Goal: Check status: Check status

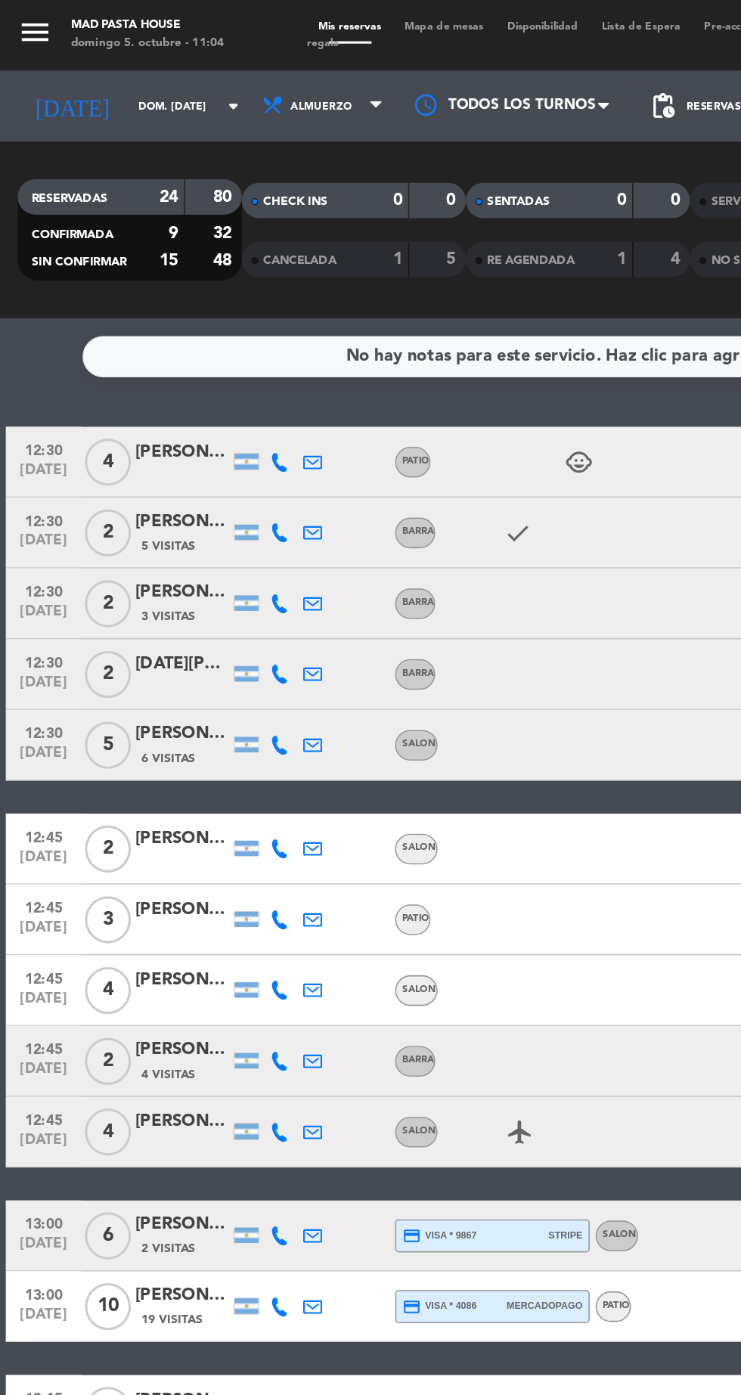
click at [199, 296] on icon at bounding box center [200, 296] width 12 height 12
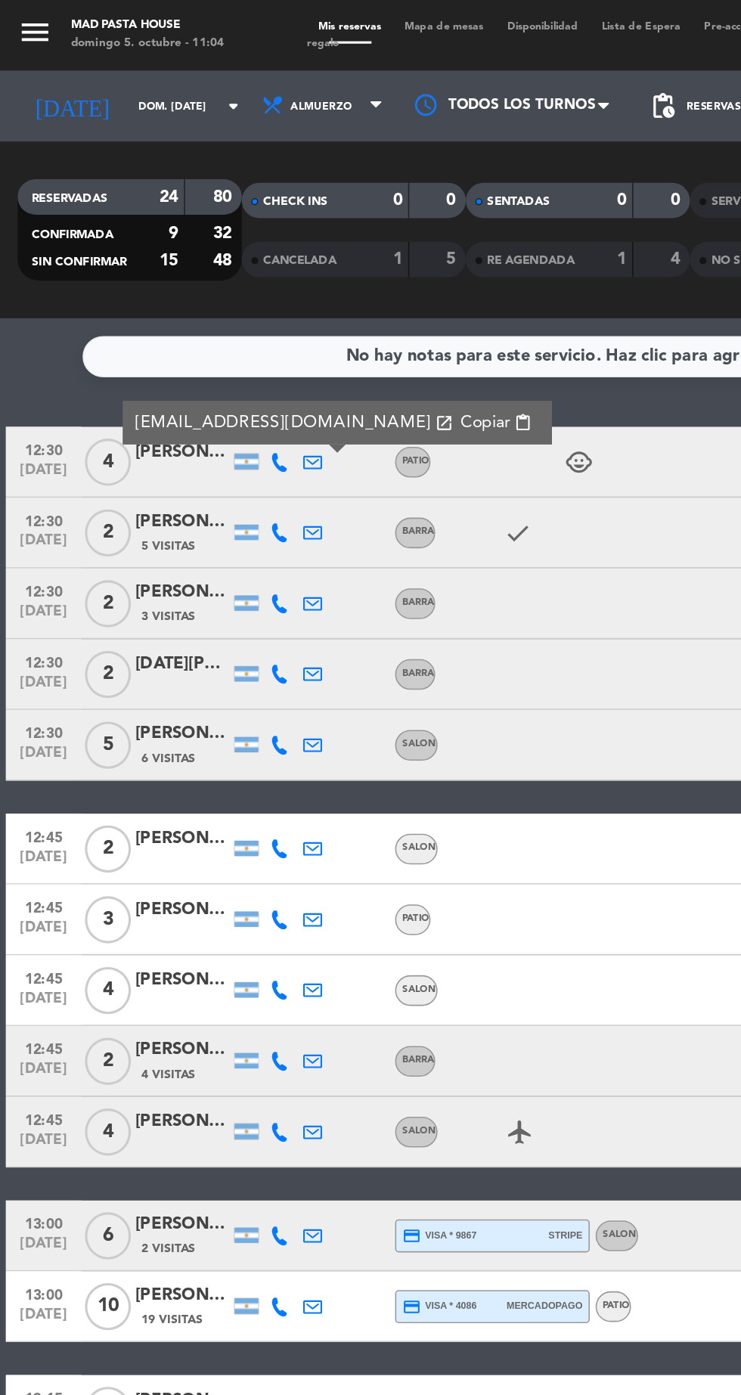
click at [160, 296] on div at bounding box center [157, 296] width 15 height 10
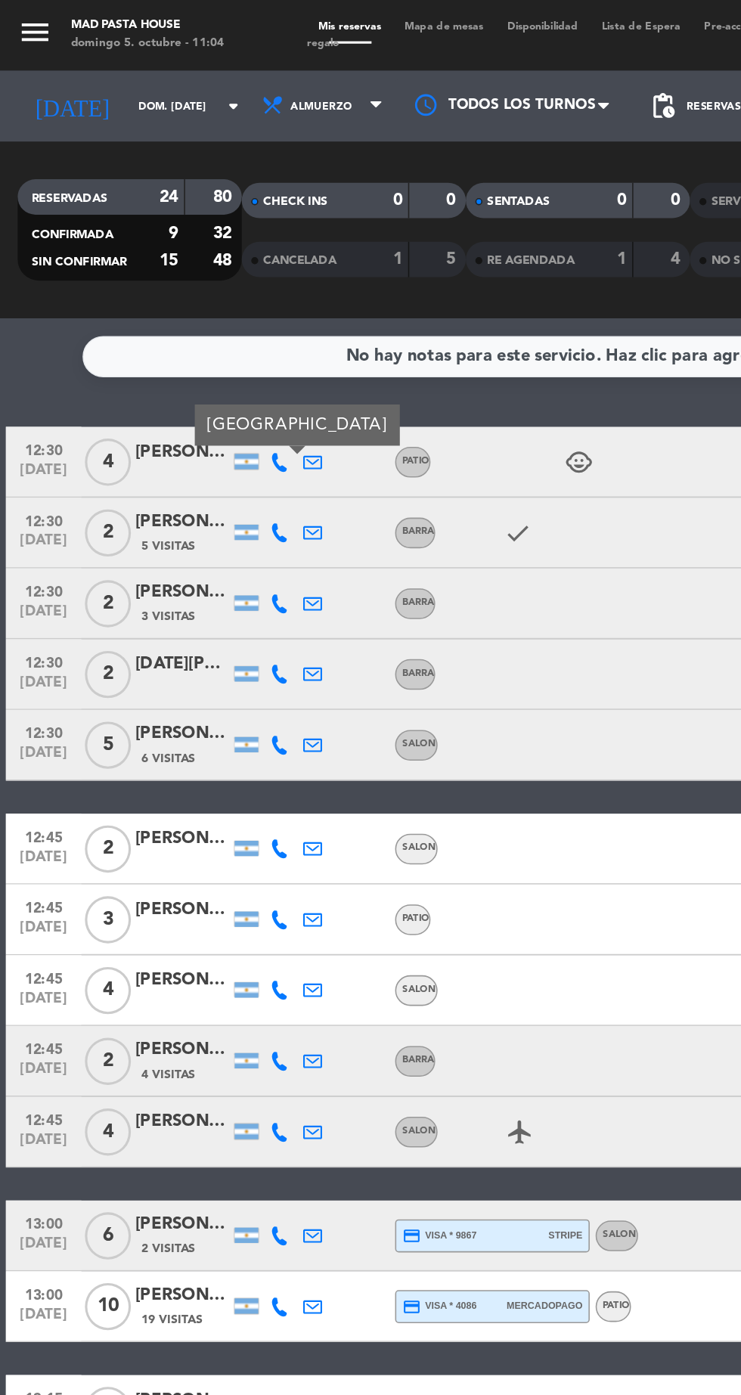
click at [182, 301] on icon at bounding box center [179, 296] width 12 height 12
click at [202, 294] on icon at bounding box center [200, 296] width 12 height 12
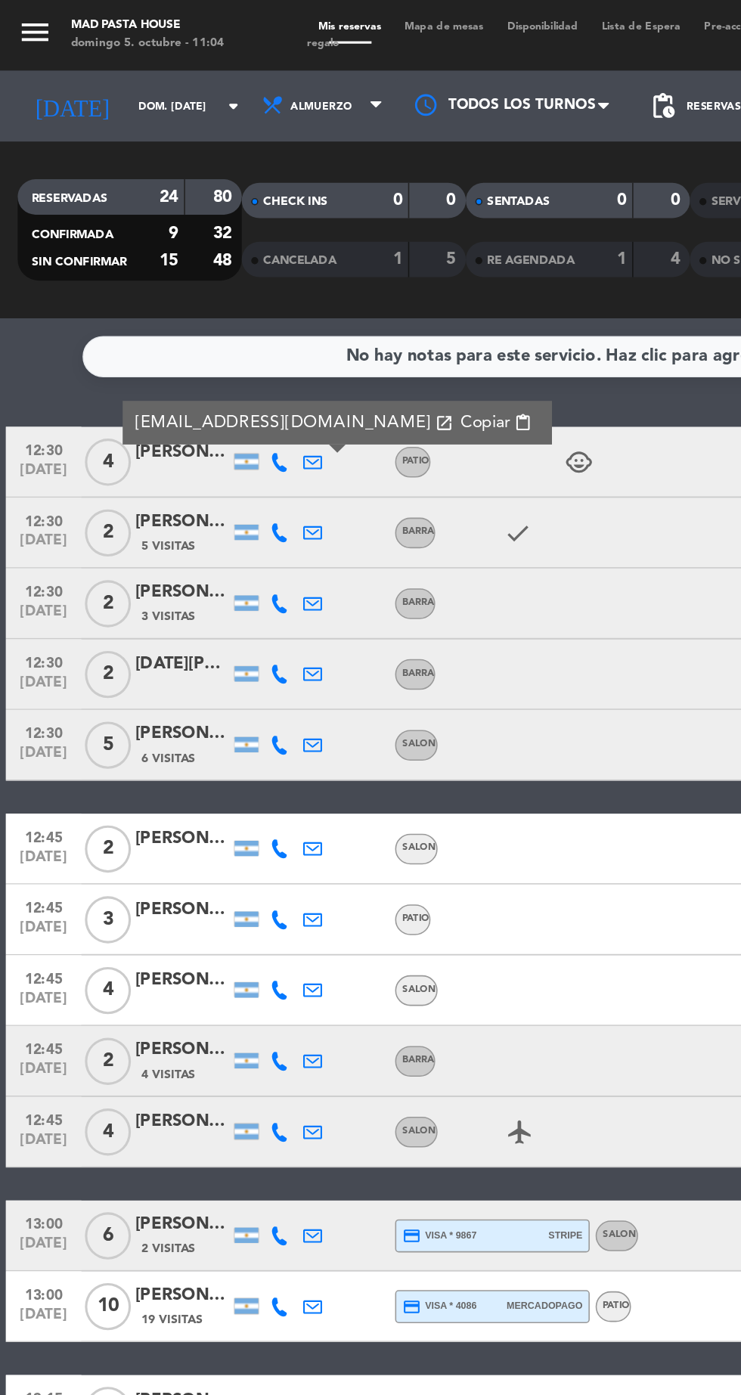
click at [178, 296] on icon at bounding box center [179, 296] width 12 height 12
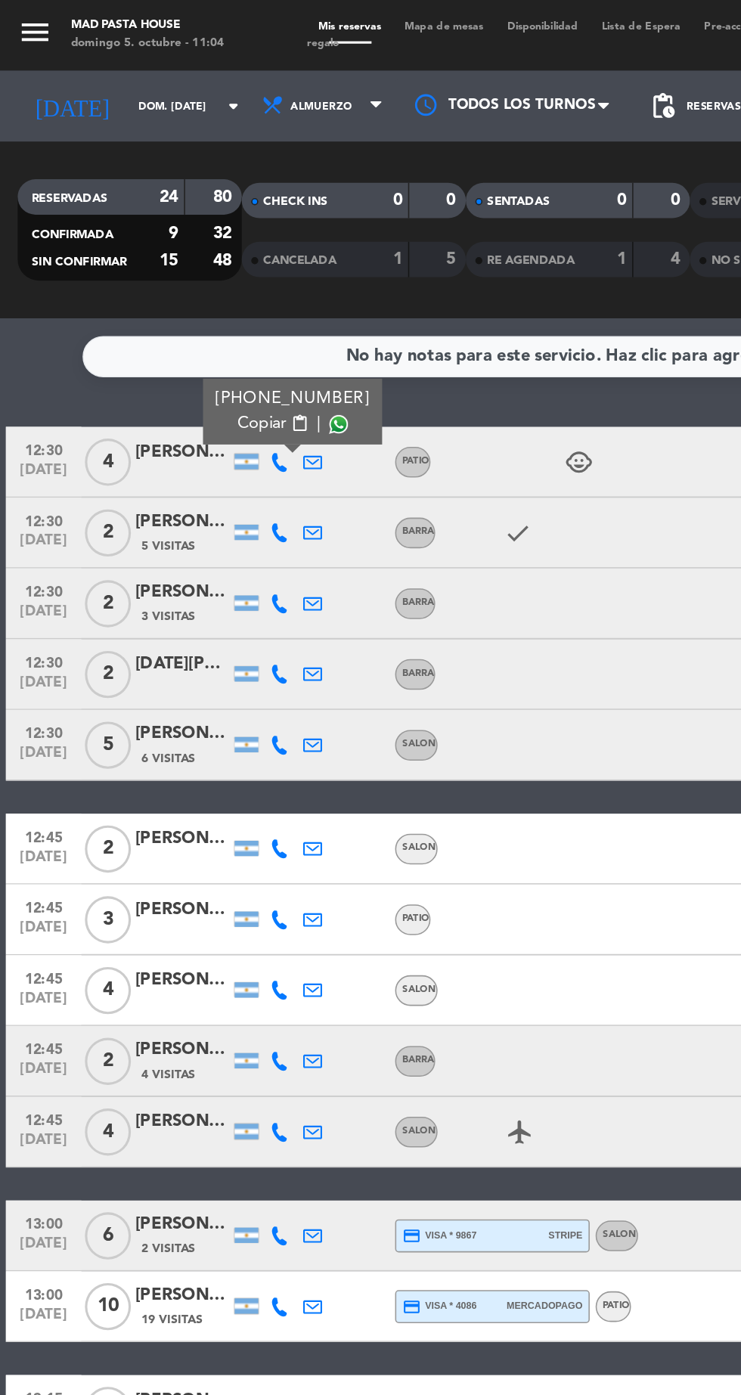
click at [202, 294] on icon at bounding box center [200, 296] width 12 height 12
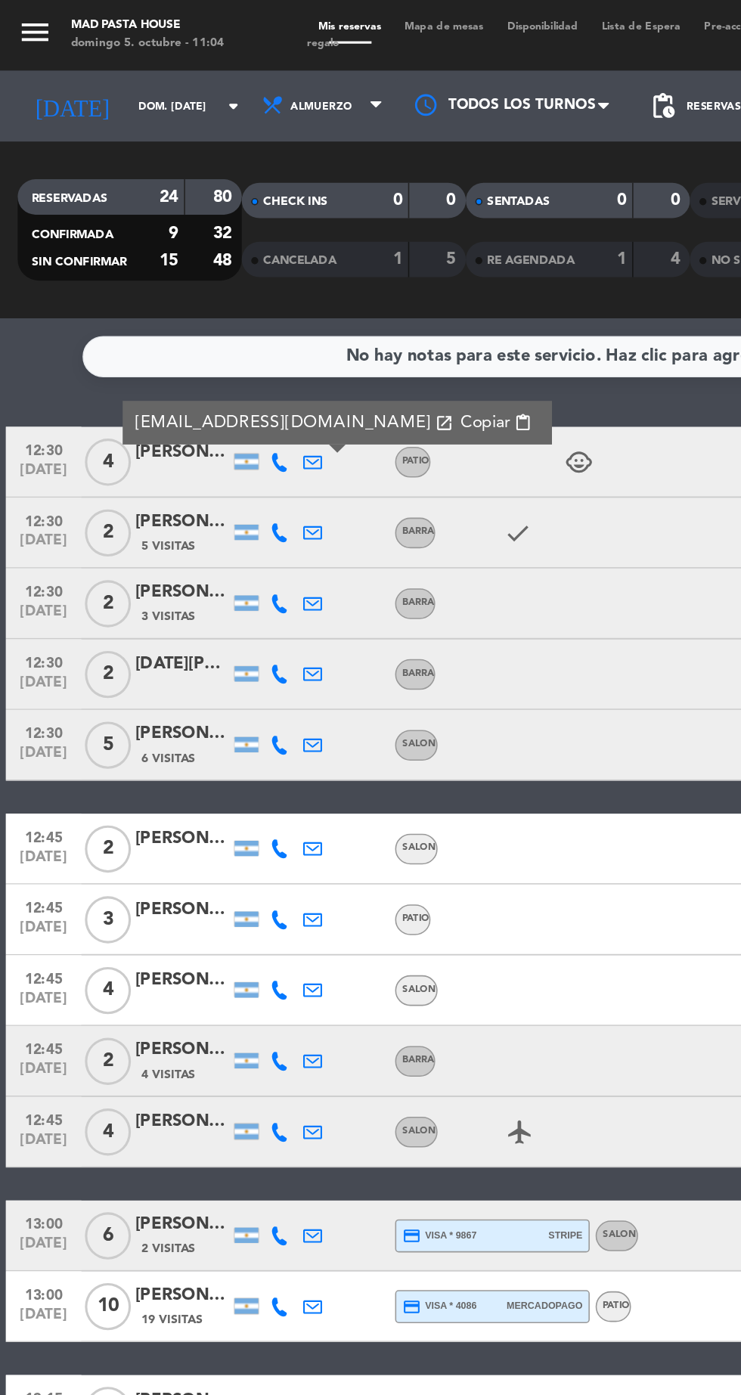
click at [178, 300] on icon at bounding box center [179, 296] width 12 height 12
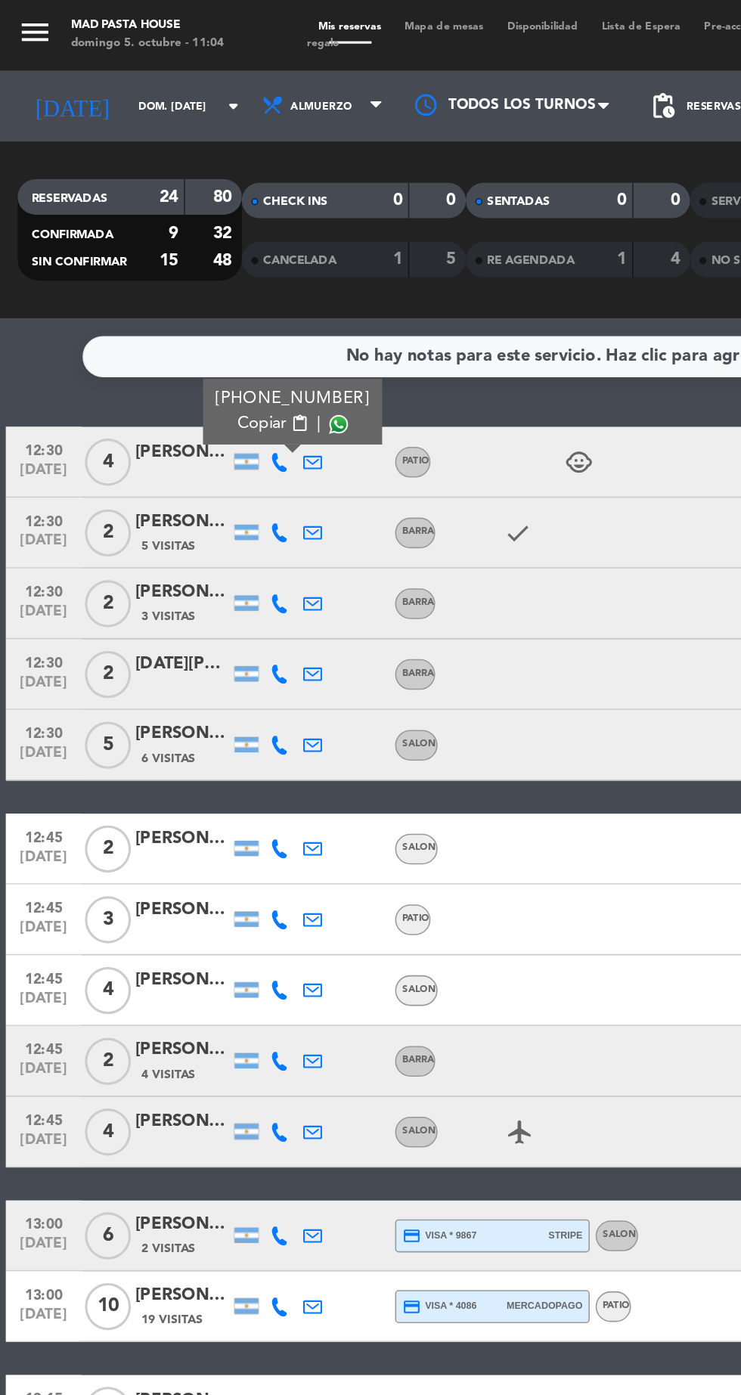
click at [211, 268] on span at bounding box center [217, 272] width 12 height 12
click at [177, 342] on icon at bounding box center [179, 342] width 12 height 12
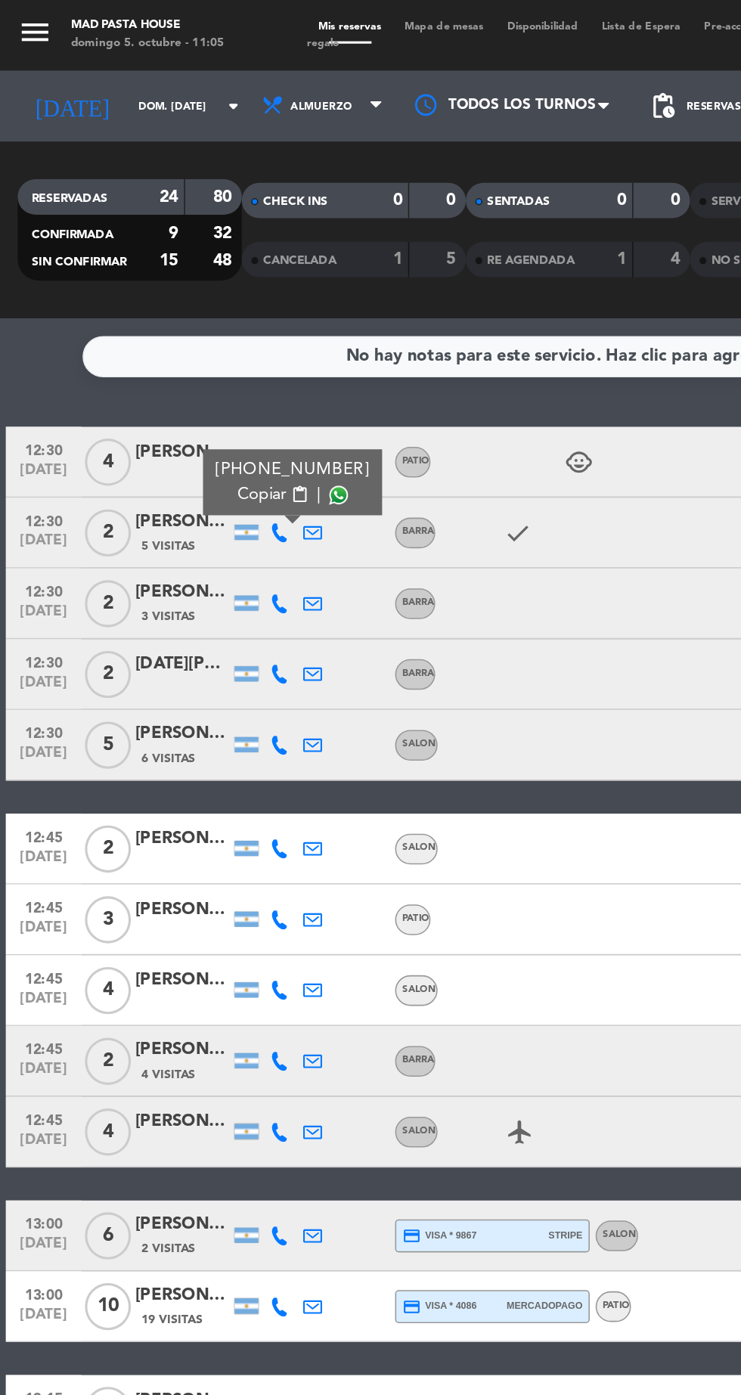
click at [211, 318] on span at bounding box center [217, 318] width 12 height 12
click at [178, 386] on icon at bounding box center [179, 387] width 12 height 12
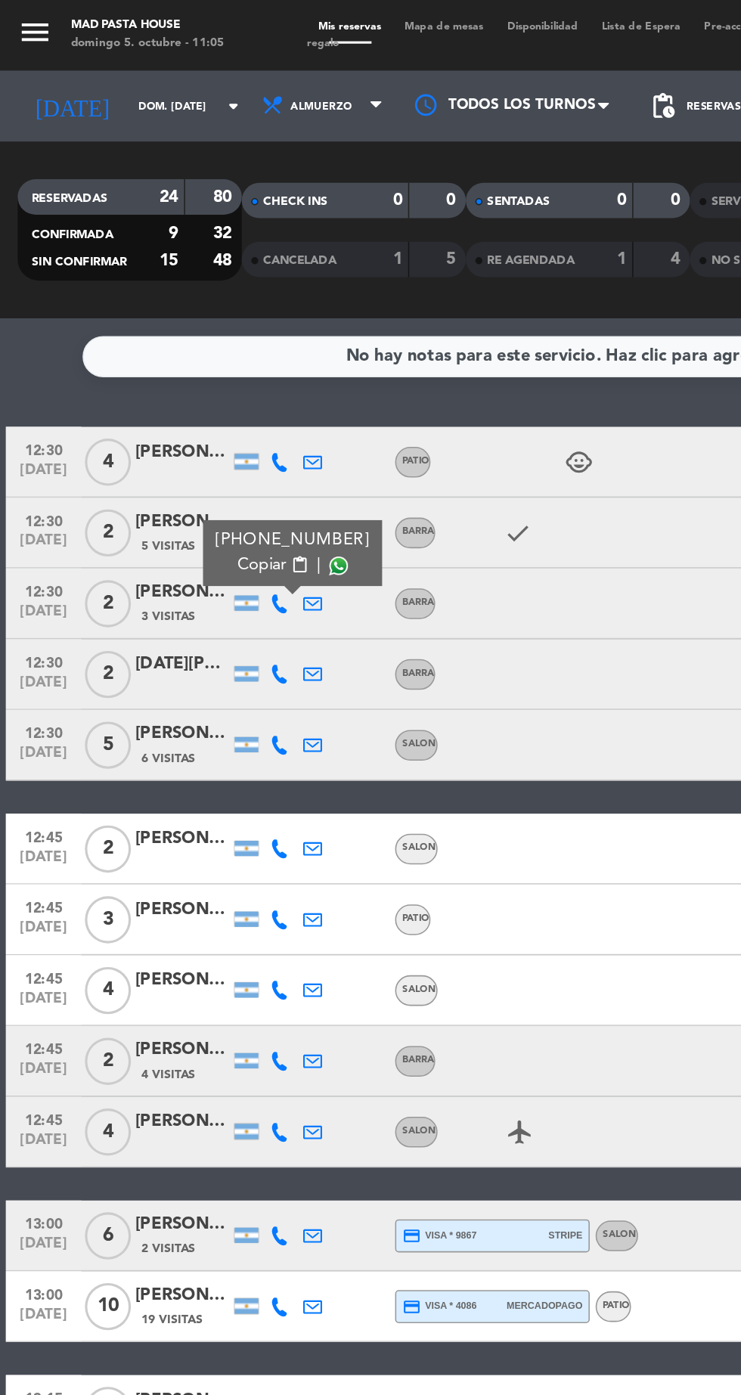
click at [211, 364] on span at bounding box center [217, 363] width 12 height 12
click at [178, 432] on icon at bounding box center [179, 433] width 12 height 12
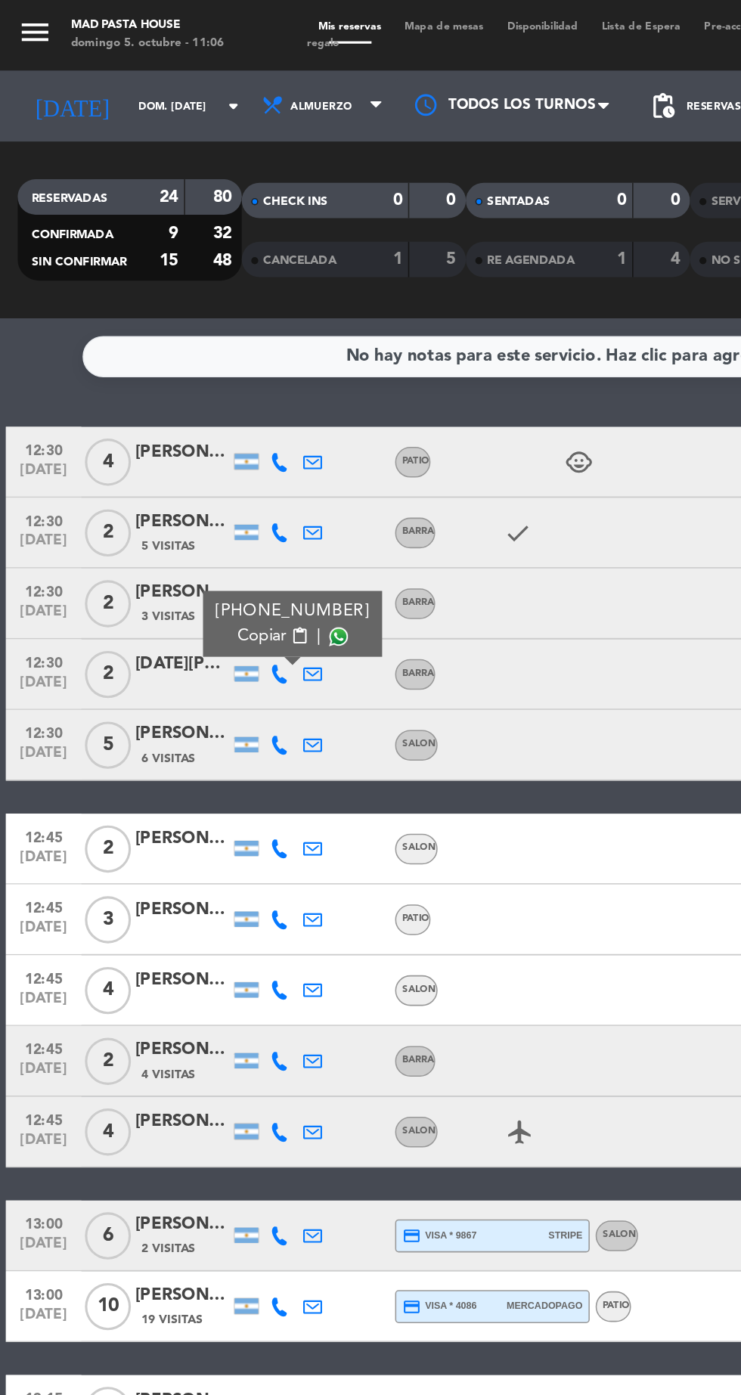
click at [211, 410] on span at bounding box center [217, 408] width 12 height 12
click at [178, 479] on icon at bounding box center [179, 478] width 12 height 12
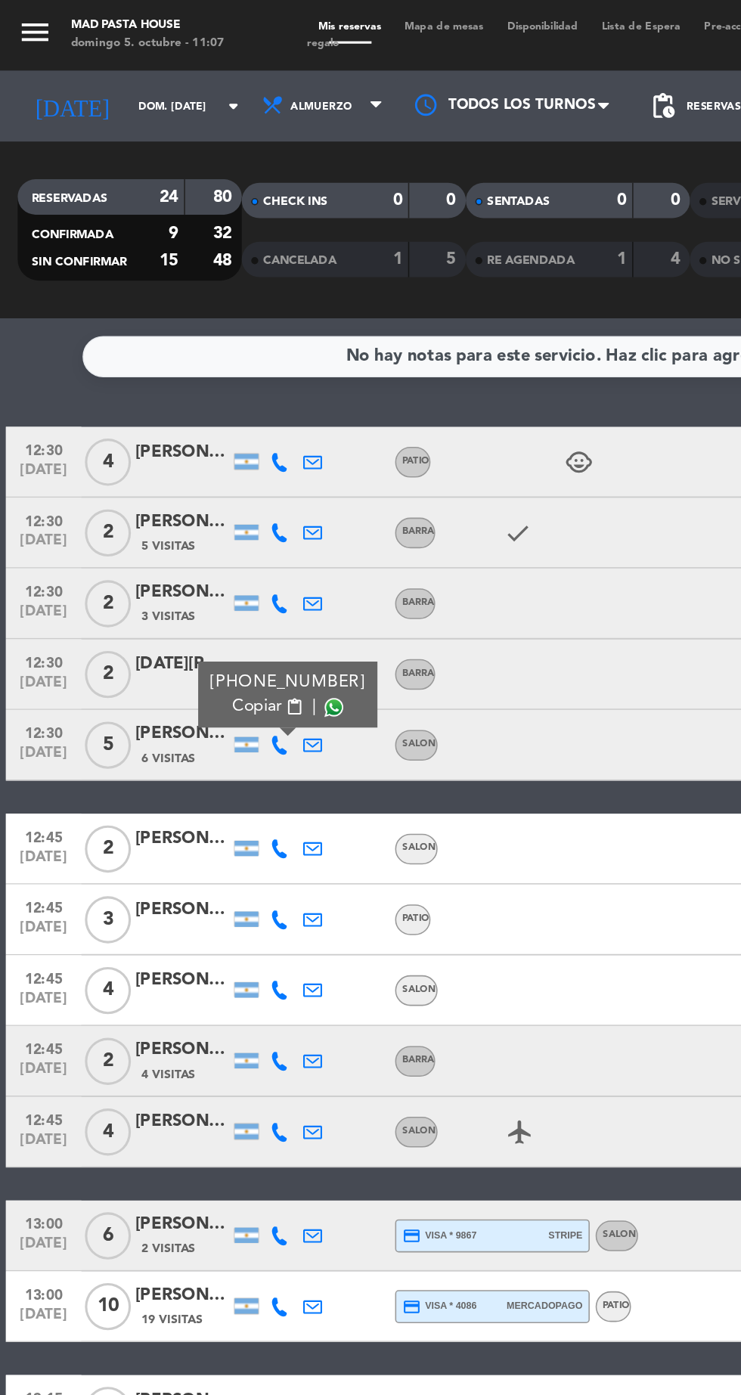
click at [210, 453] on span at bounding box center [214, 454] width 12 height 12
click at [179, 546] on icon at bounding box center [179, 544] width 12 height 12
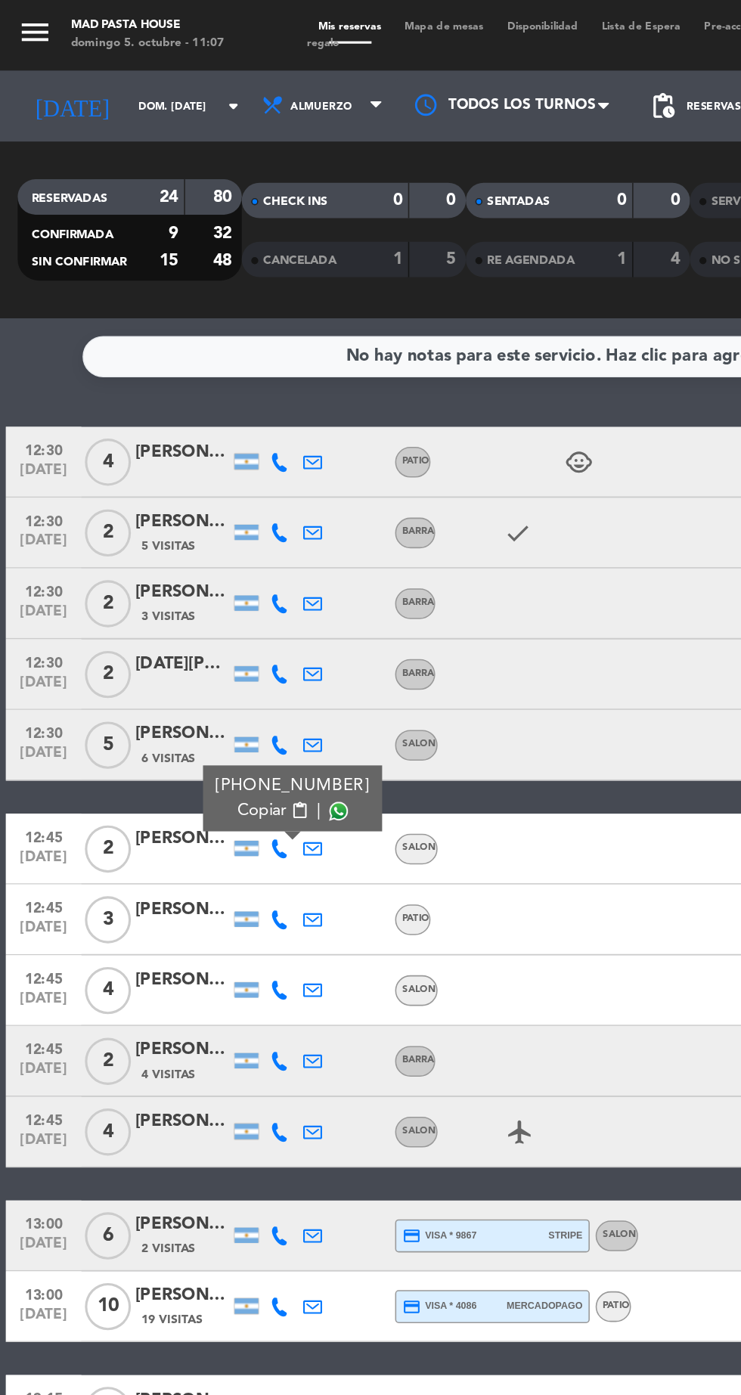
click at [211, 520] on span at bounding box center [217, 520] width 12 height 12
click at [184, 591] on icon at bounding box center [179, 590] width 12 height 12
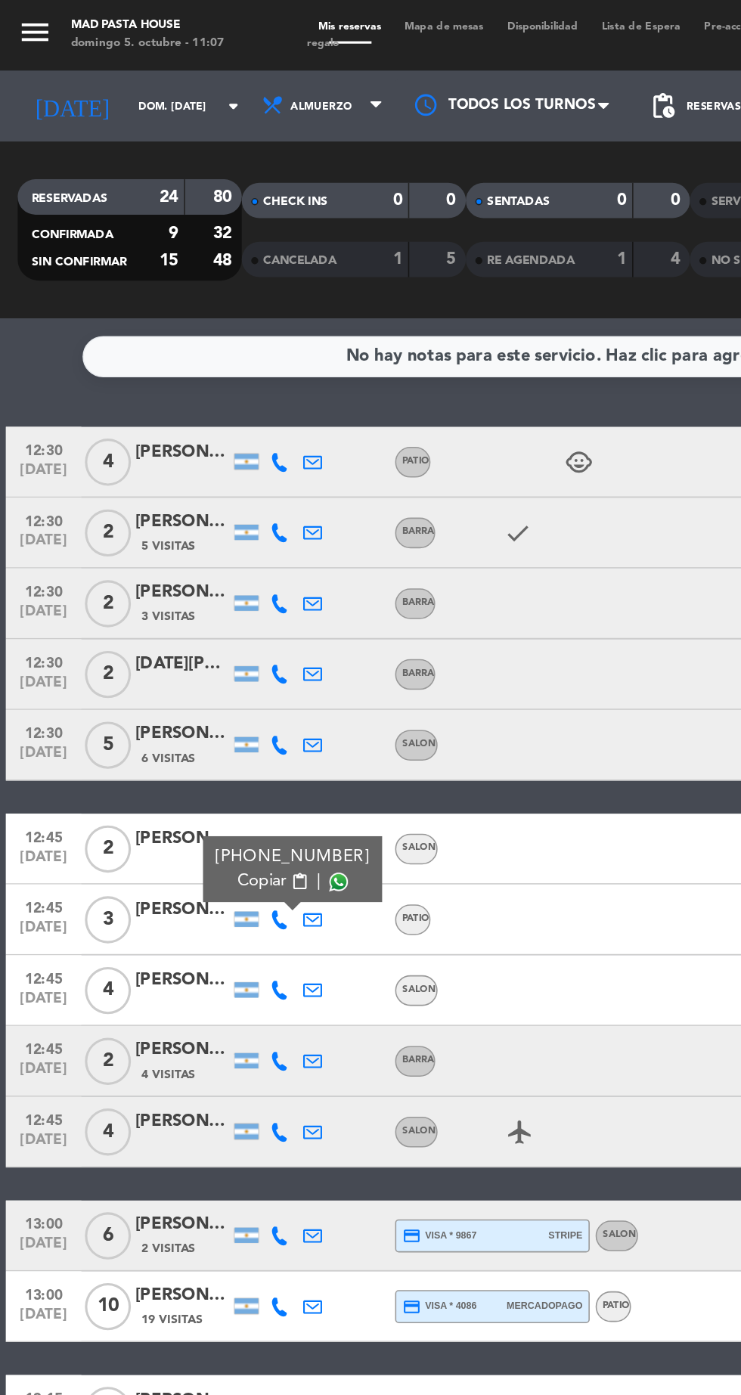
click at [212, 563] on span at bounding box center [217, 566] width 12 height 12
click at [184, 629] on icon at bounding box center [179, 635] width 12 height 12
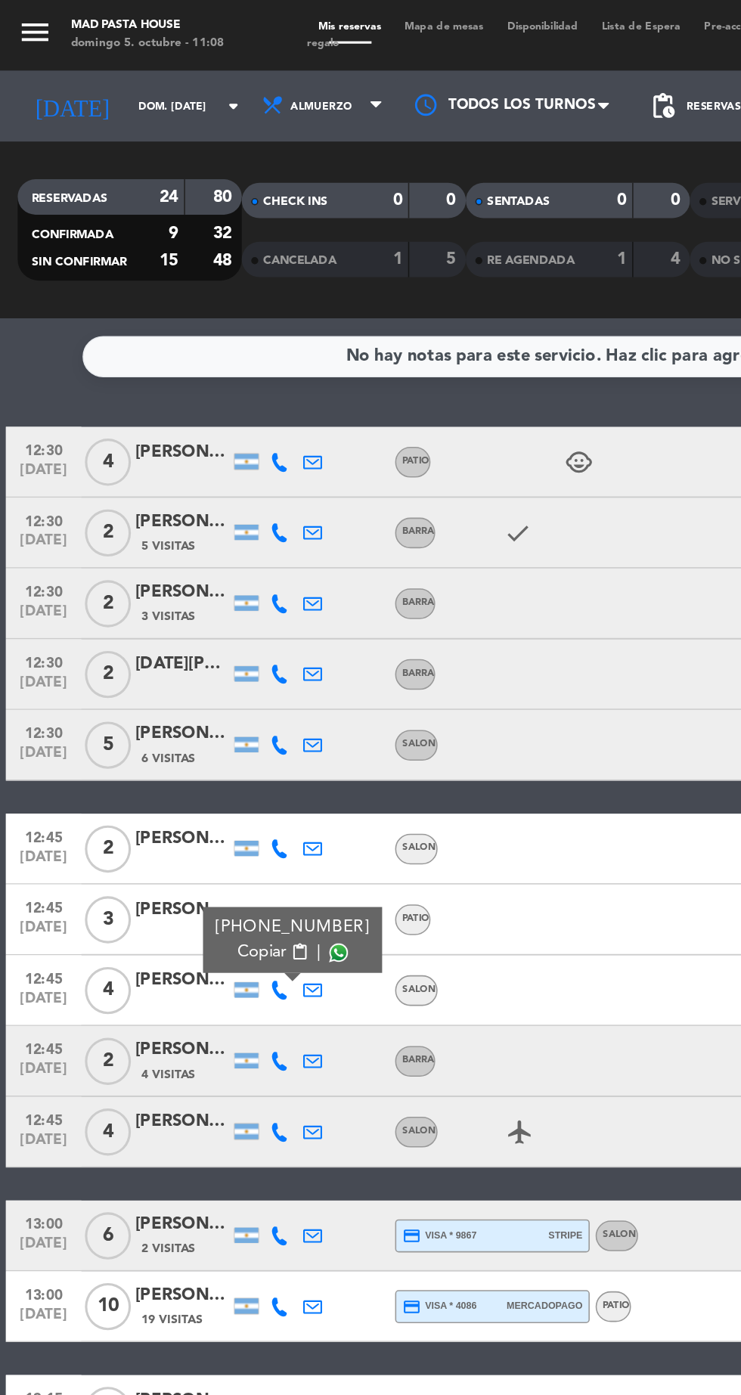
click at [211, 611] on span at bounding box center [217, 611] width 12 height 12
click at [176, 680] on icon at bounding box center [179, 681] width 12 height 12
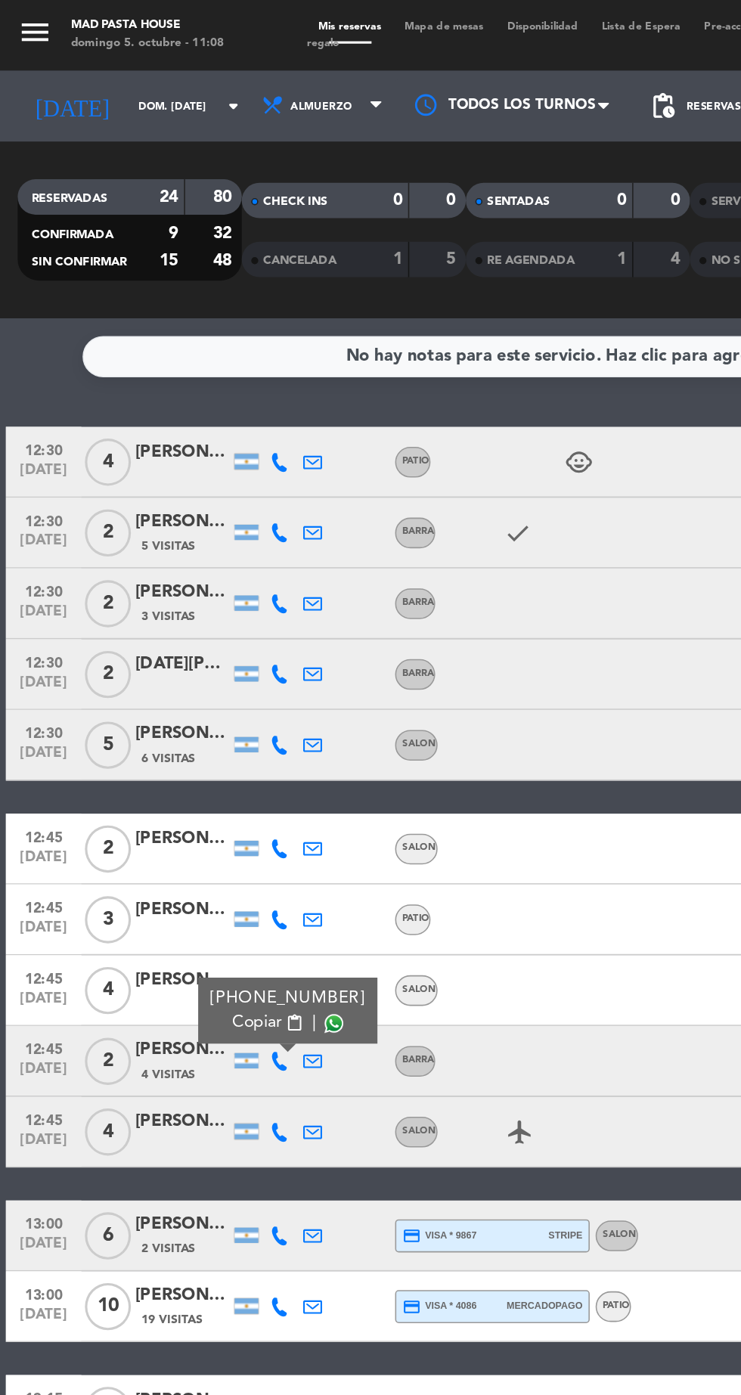
click at [213, 656] on span at bounding box center [214, 656] width 12 height 12
click at [182, 731] on icon at bounding box center [179, 726] width 12 height 12
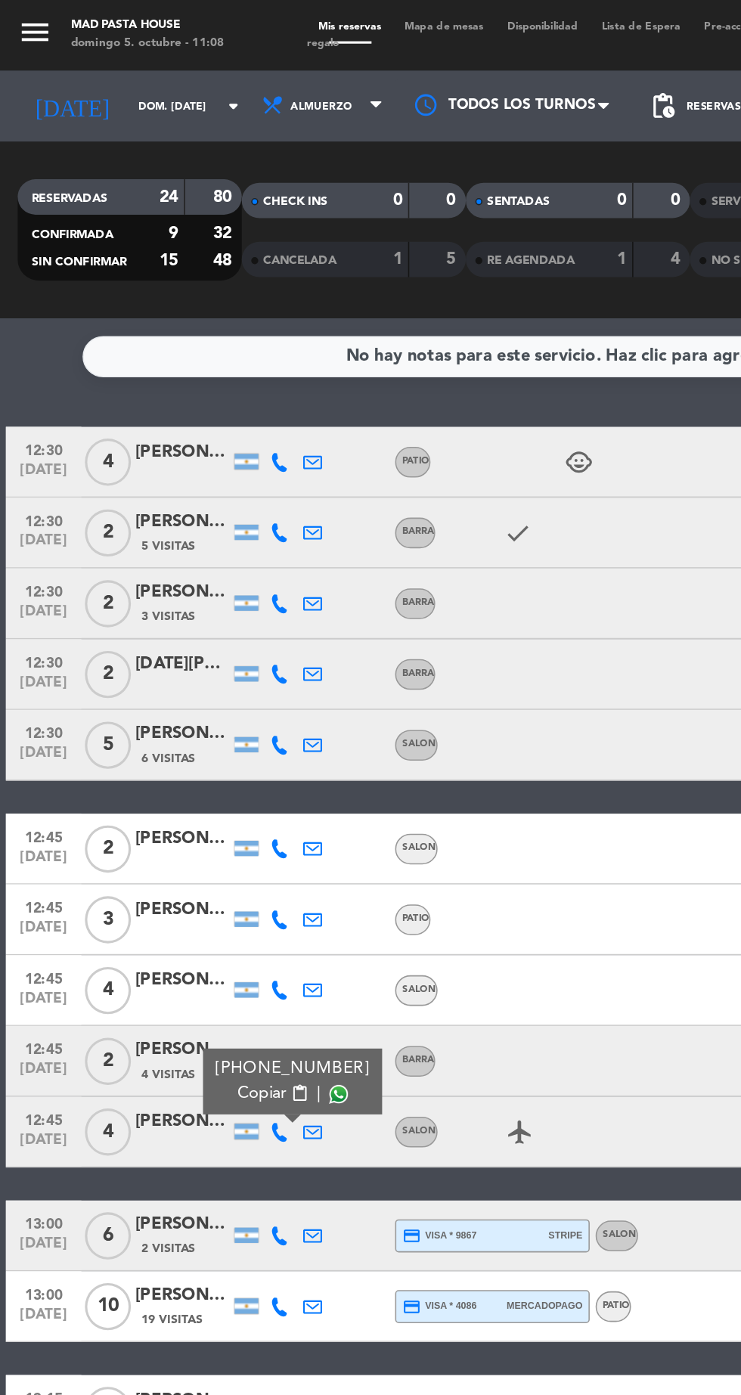
click at [202, 724] on icon at bounding box center [200, 726] width 12 height 12
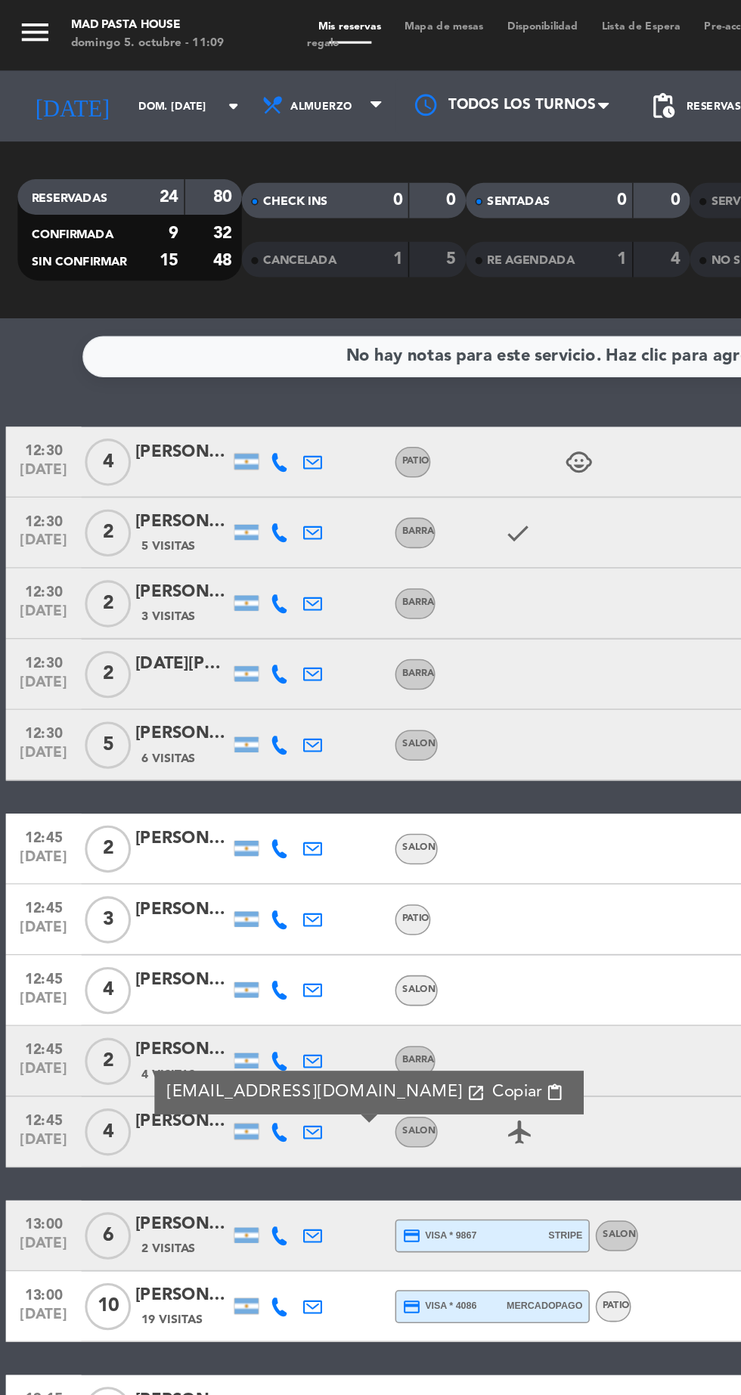
click at [182, 731] on icon at bounding box center [179, 726] width 12 height 12
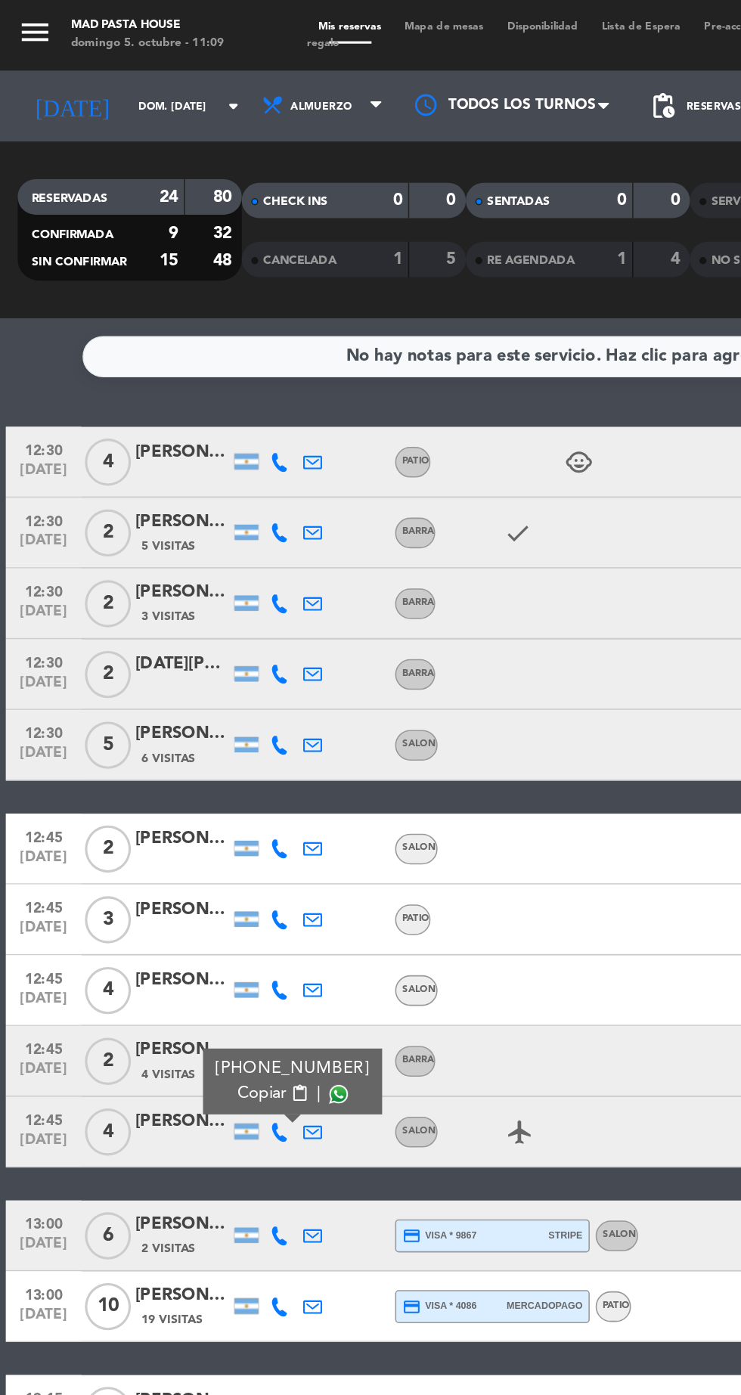
click at [211, 698] on span at bounding box center [217, 702] width 12 height 12
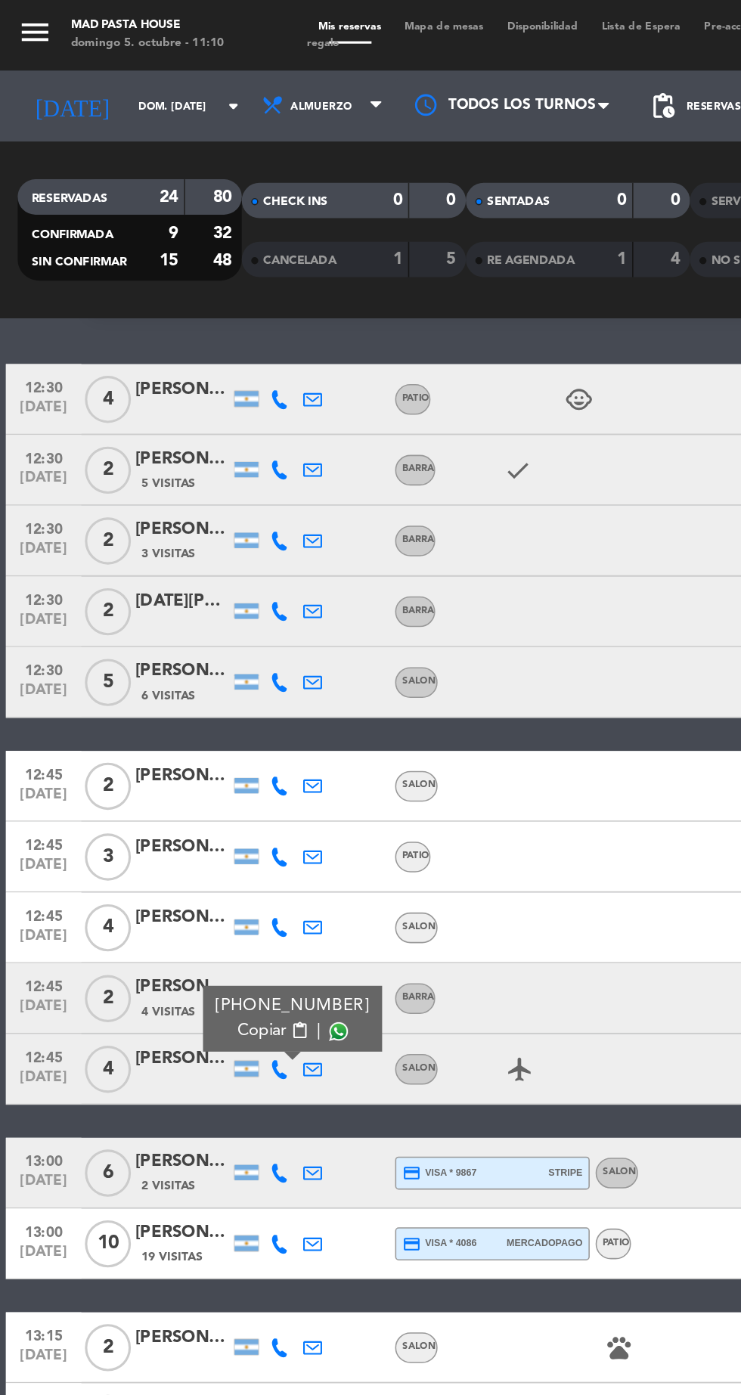
click at [182, 756] on icon at bounding box center [179, 752] width 12 height 12
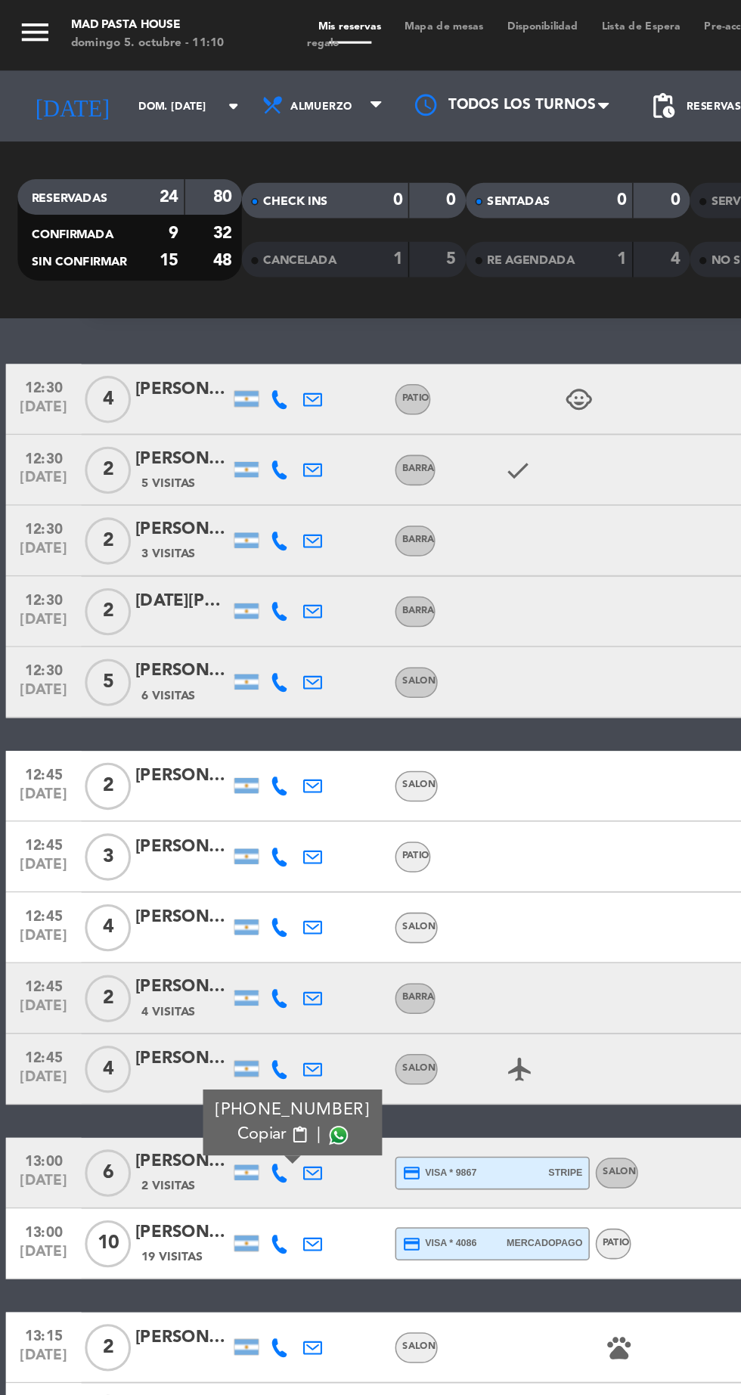
click at [213, 727] on span at bounding box center [217, 728] width 12 height 12
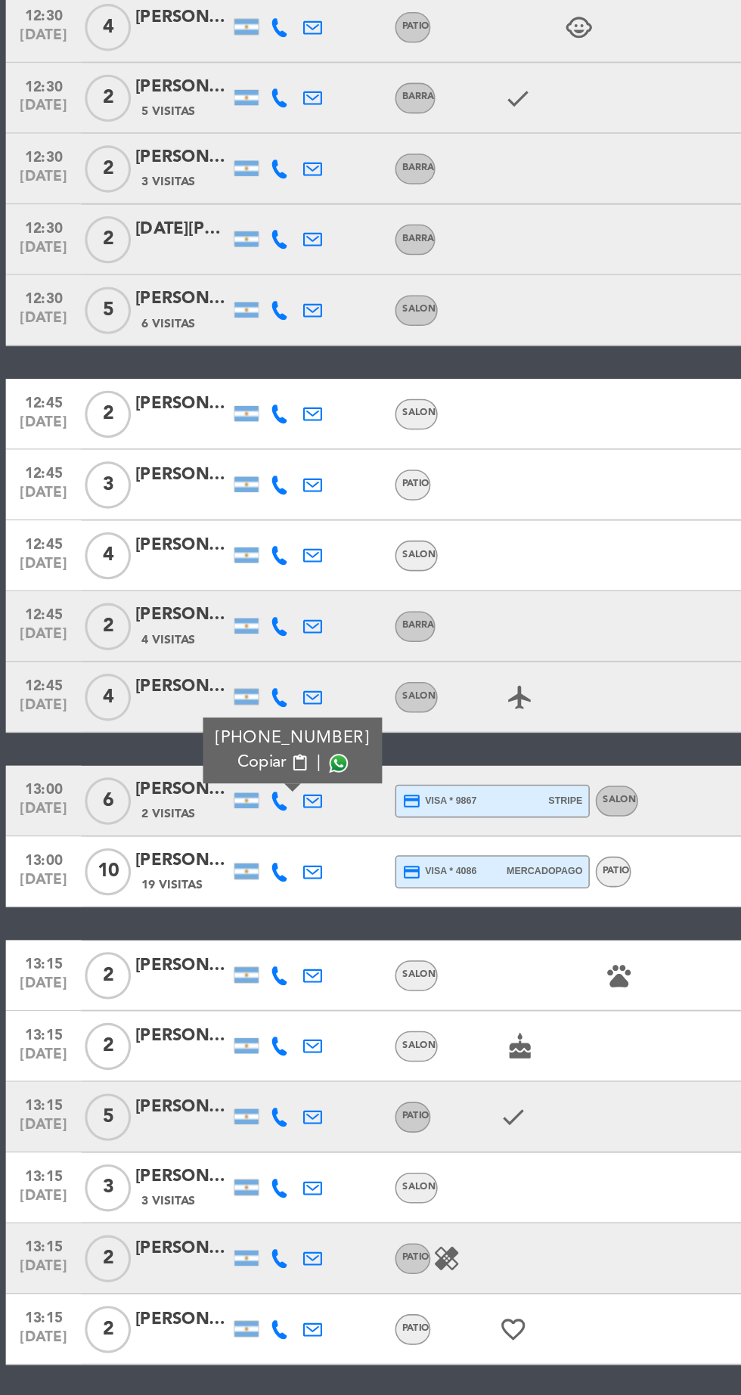
click at [181, 797] on icon at bounding box center [179, 798] width 12 height 12
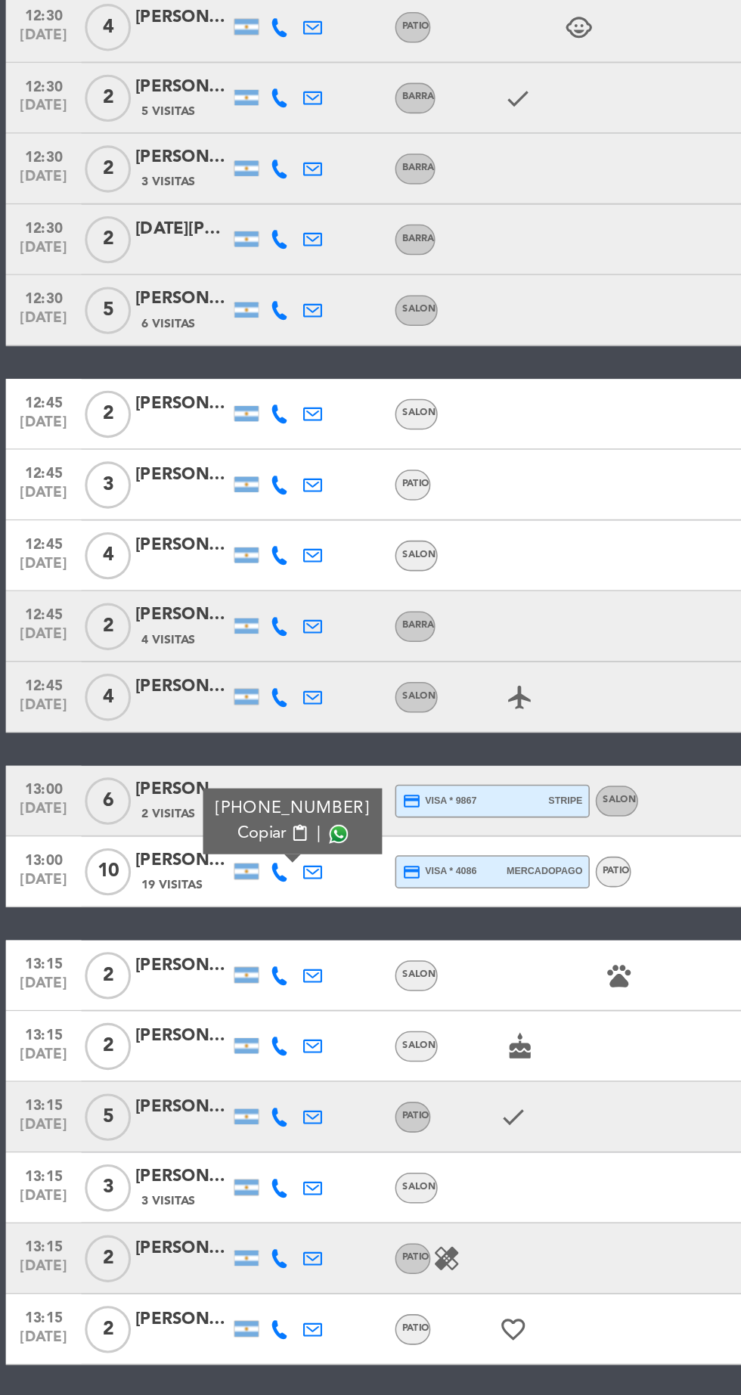
click at [213, 771] on span at bounding box center [217, 774] width 12 height 12
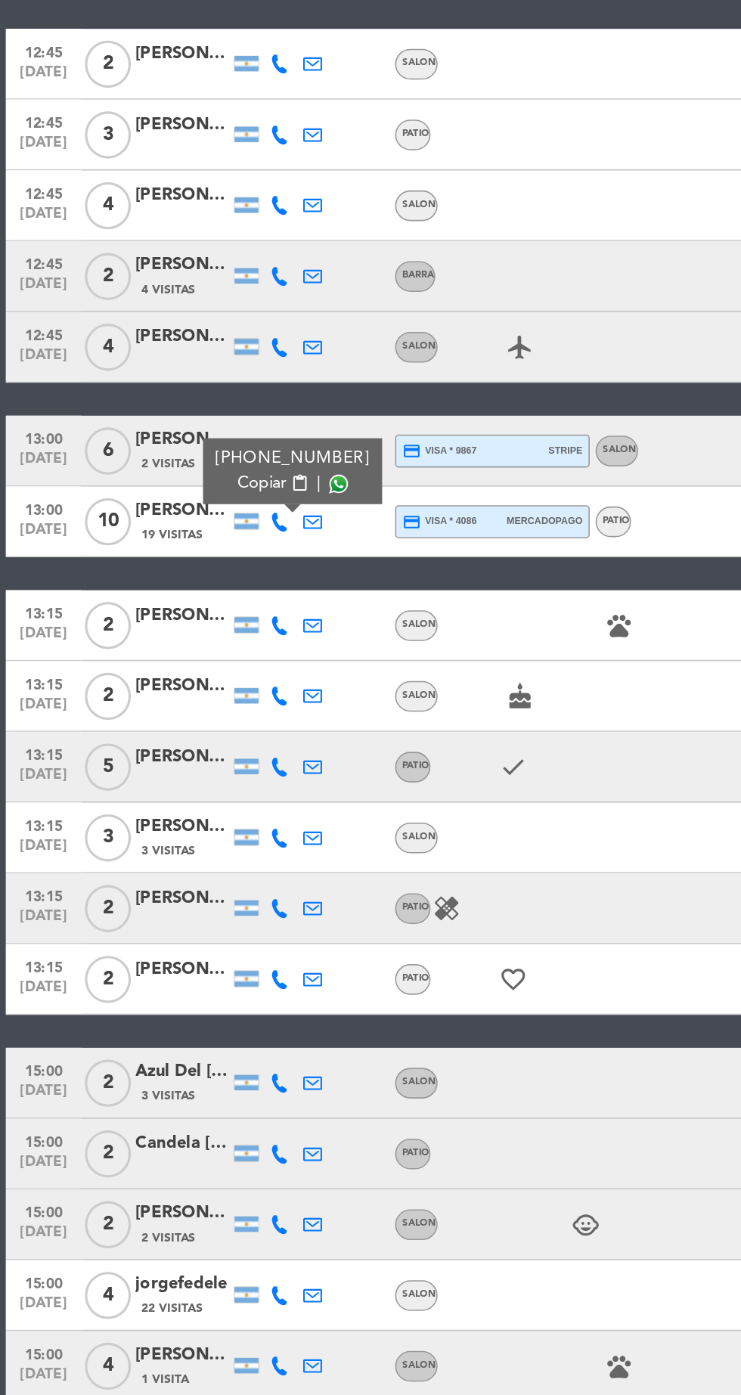
scroll to position [0, 0]
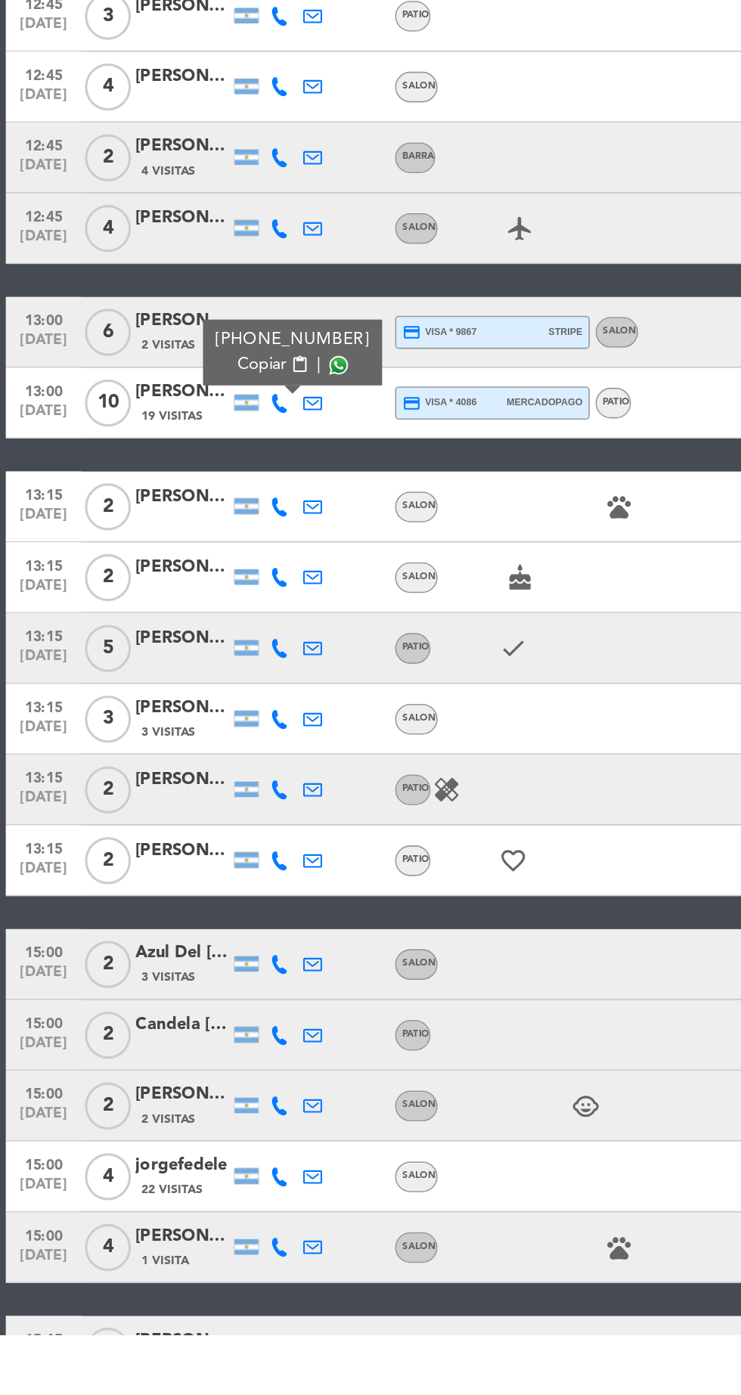
click at [179, 867] on icon at bounding box center [179, 864] width 12 height 12
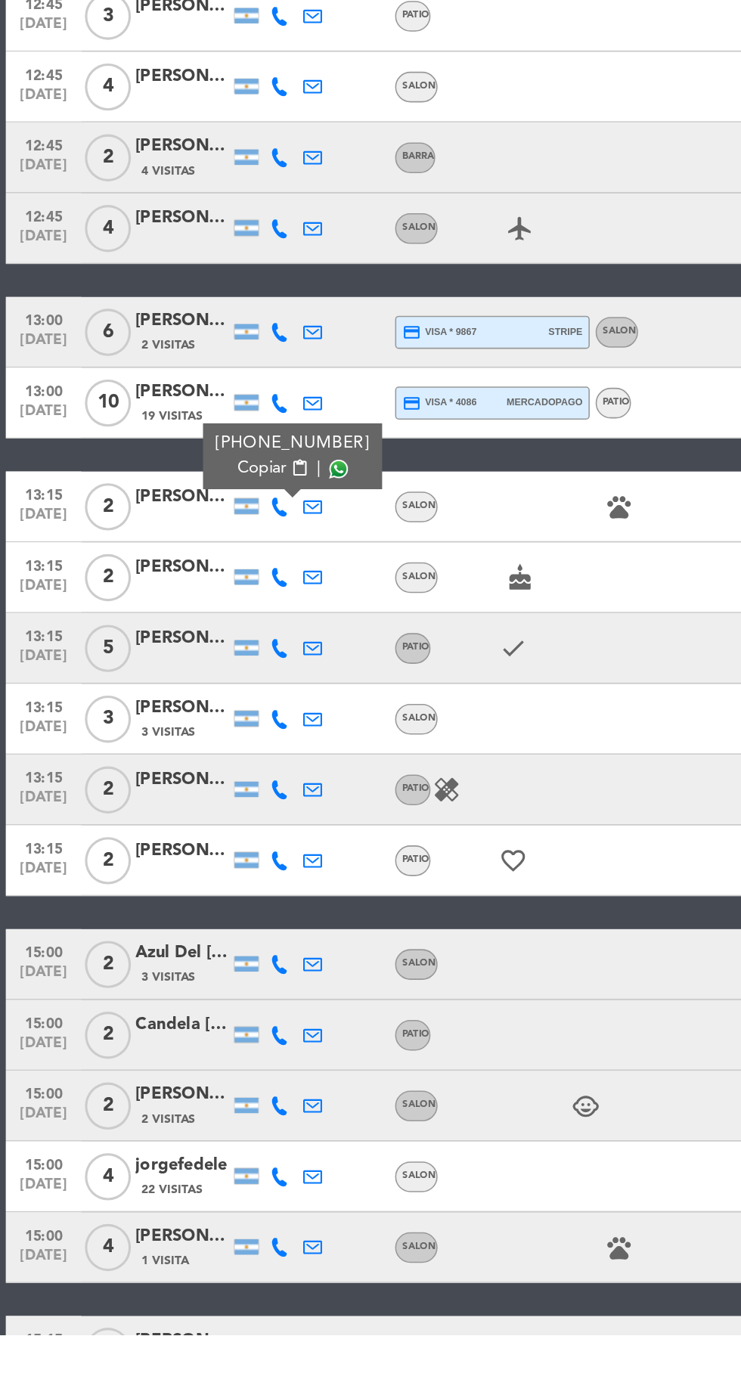
click at [211, 839] on span at bounding box center [217, 840] width 12 height 12
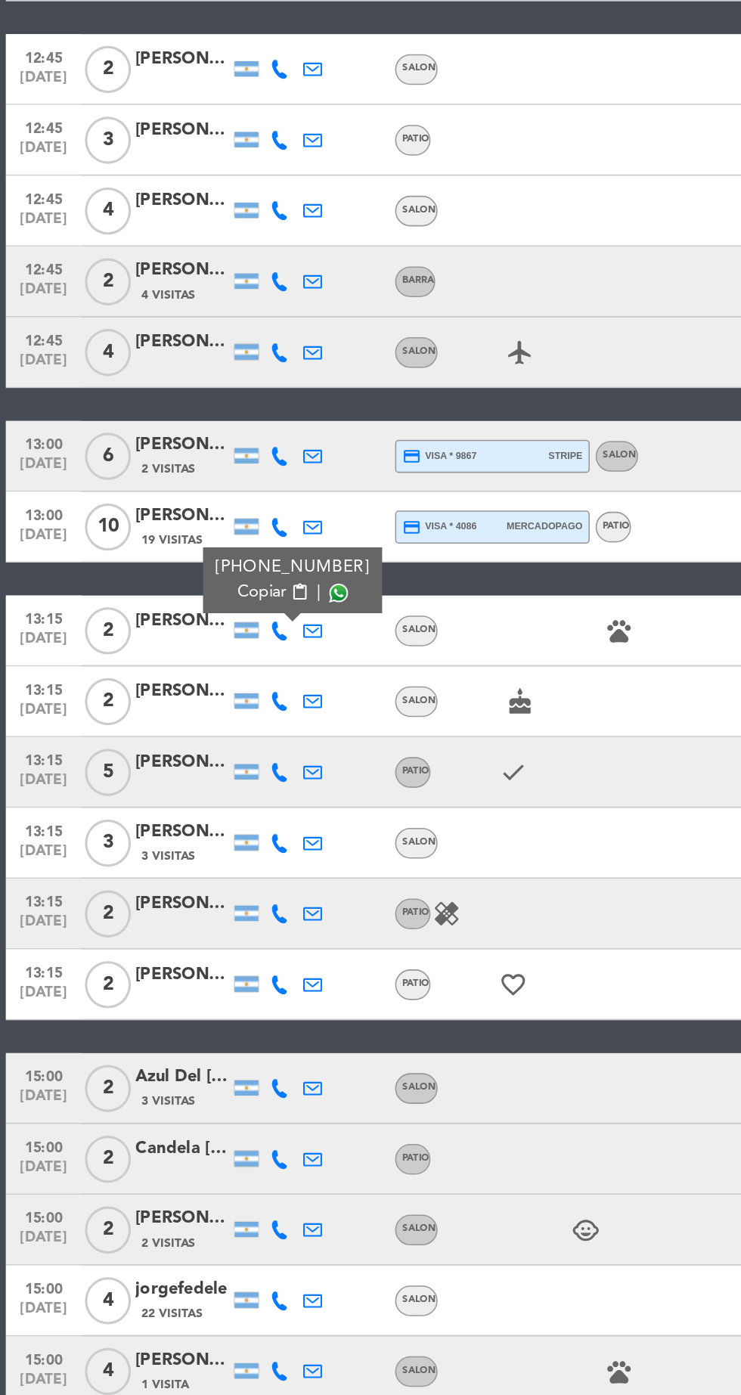
scroll to position [61, 0]
click at [165, 882] on div at bounding box center [157, 904] width 21 height 45
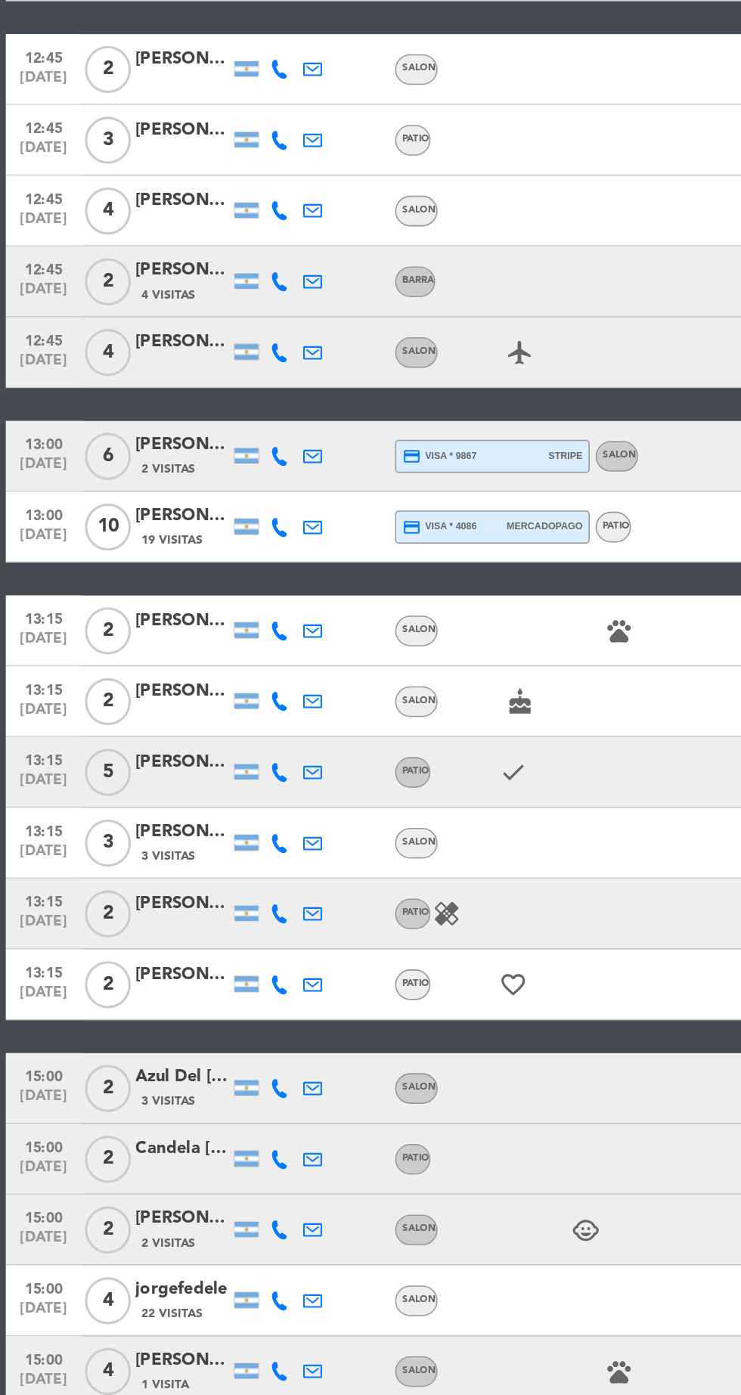
click at [178, 944] on icon at bounding box center [179, 950] width 12 height 12
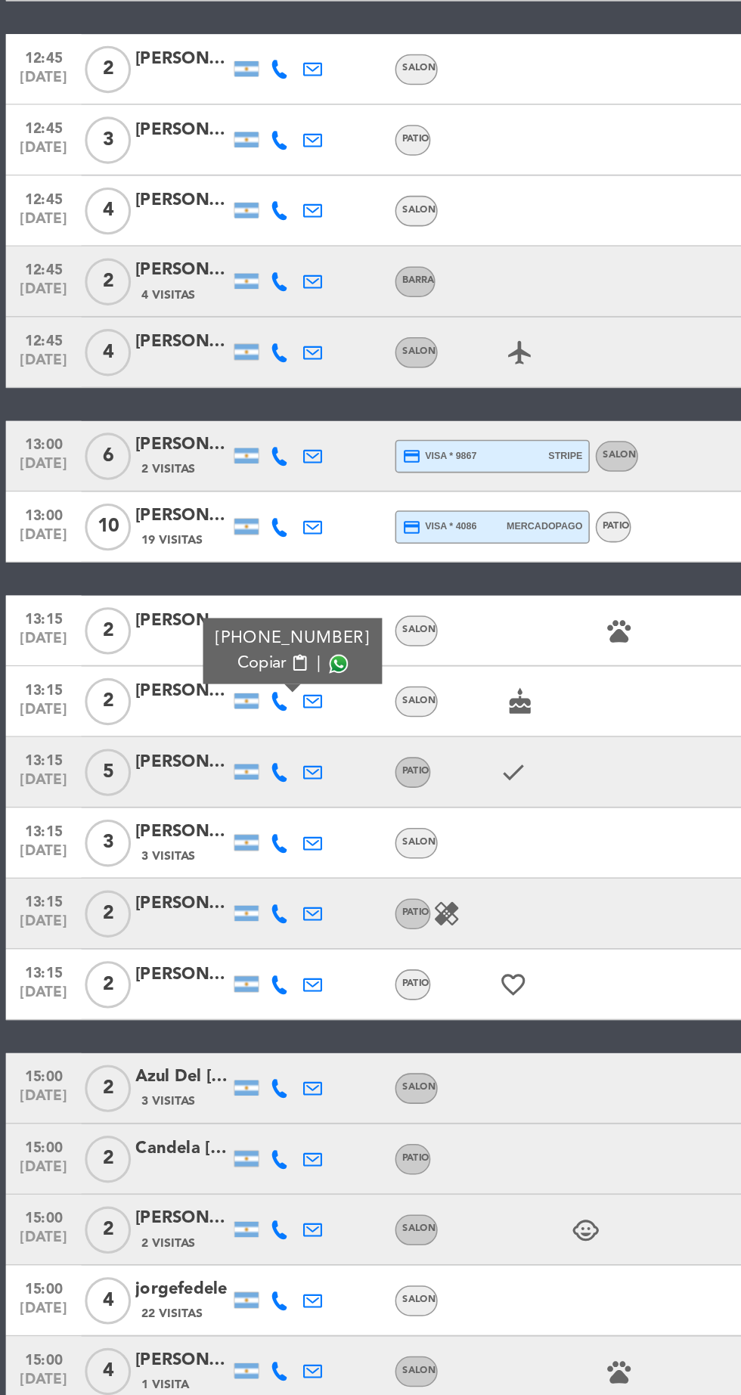
click at [186, 920] on span "content_paste" at bounding box center [191, 925] width 11 height 11
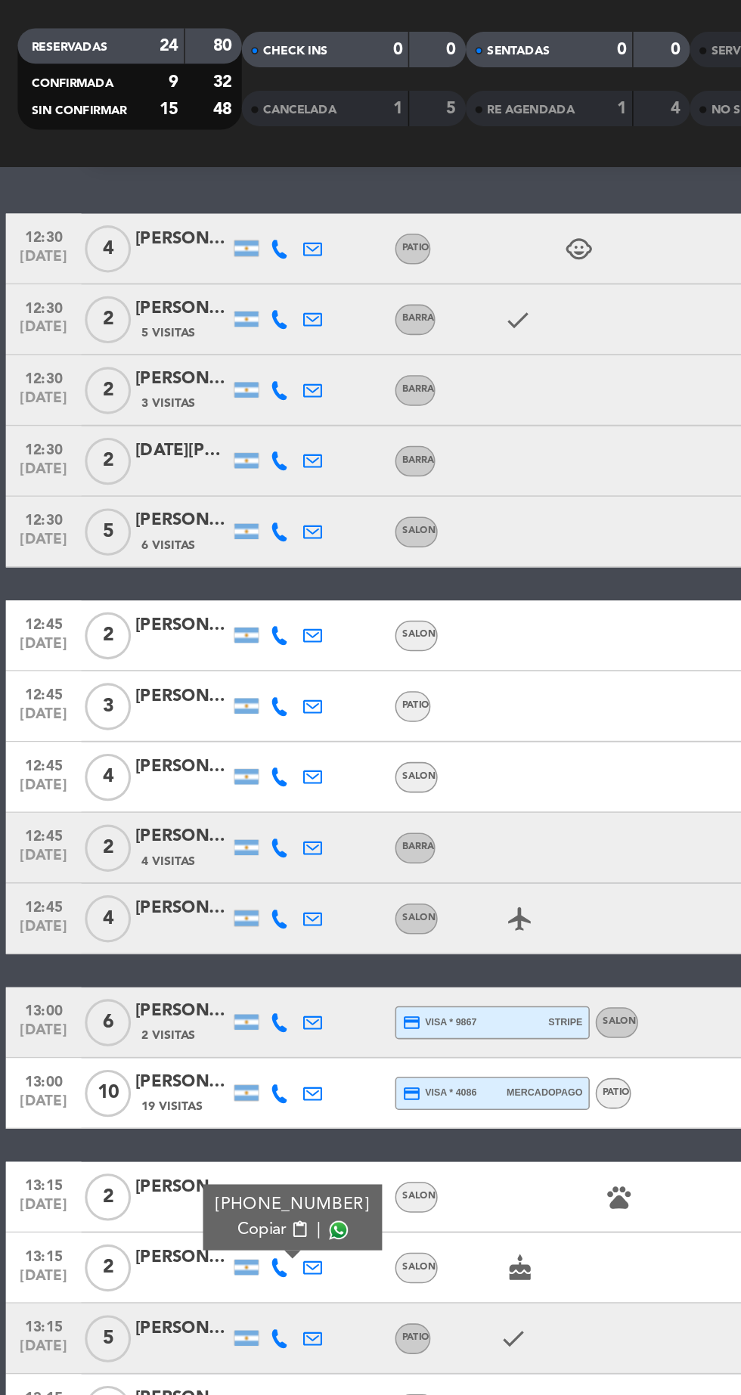
scroll to position [0, 0]
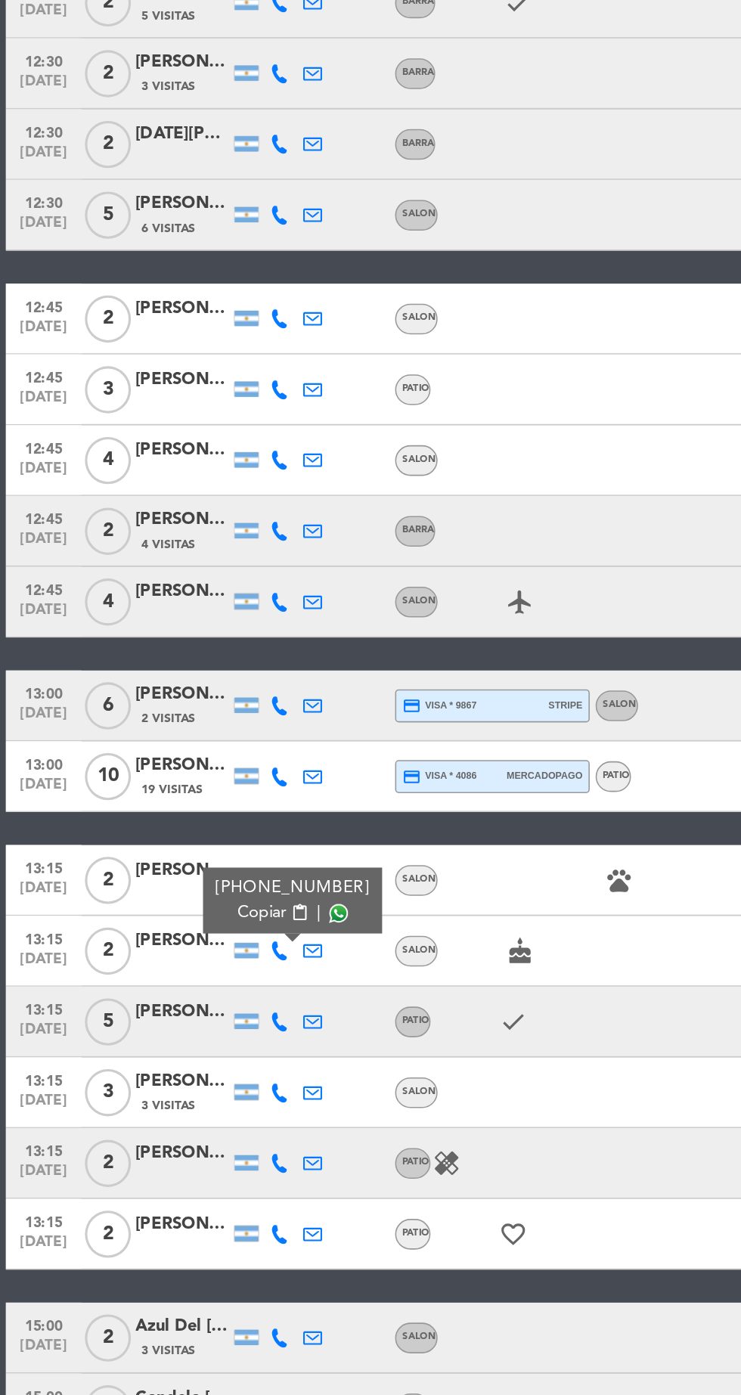
click at [211, 886] on span at bounding box center [217, 886] width 12 height 12
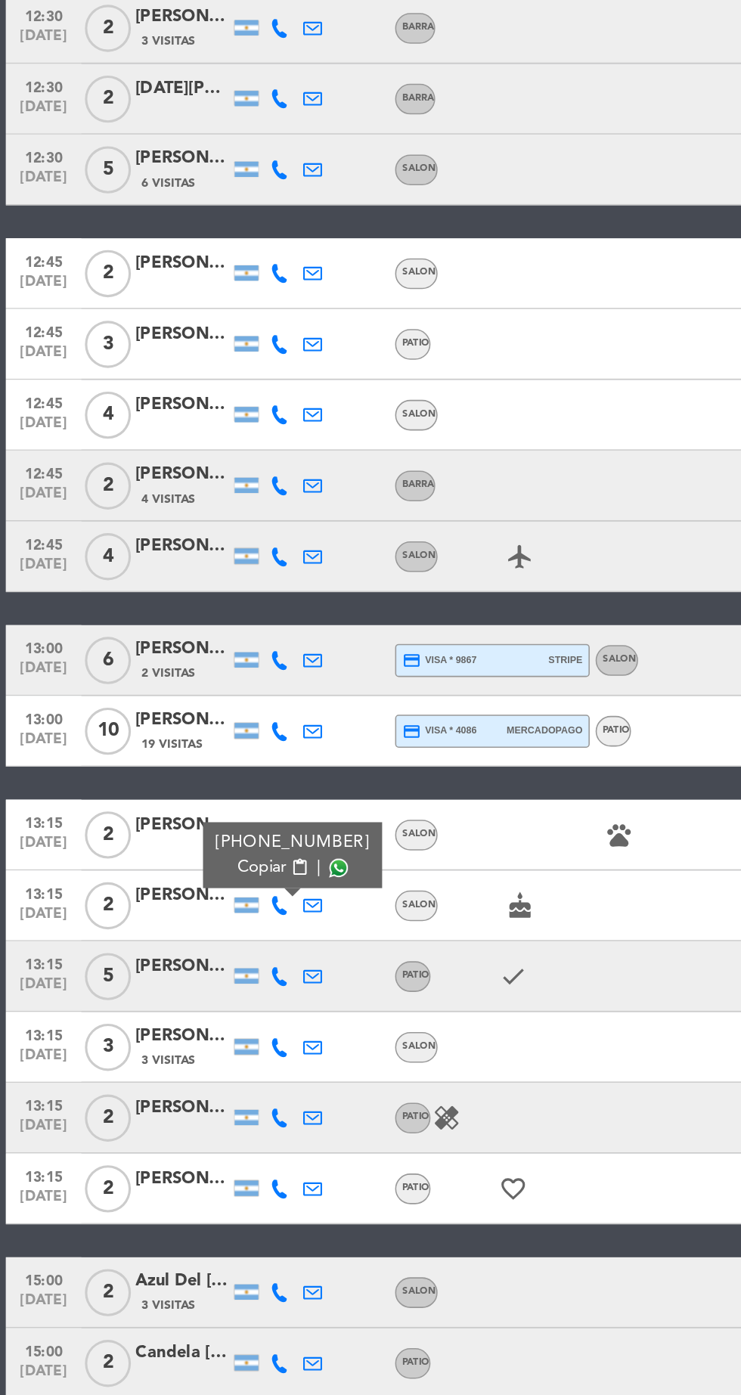
click at [178, 994] on icon at bounding box center [179, 995] width 12 height 12
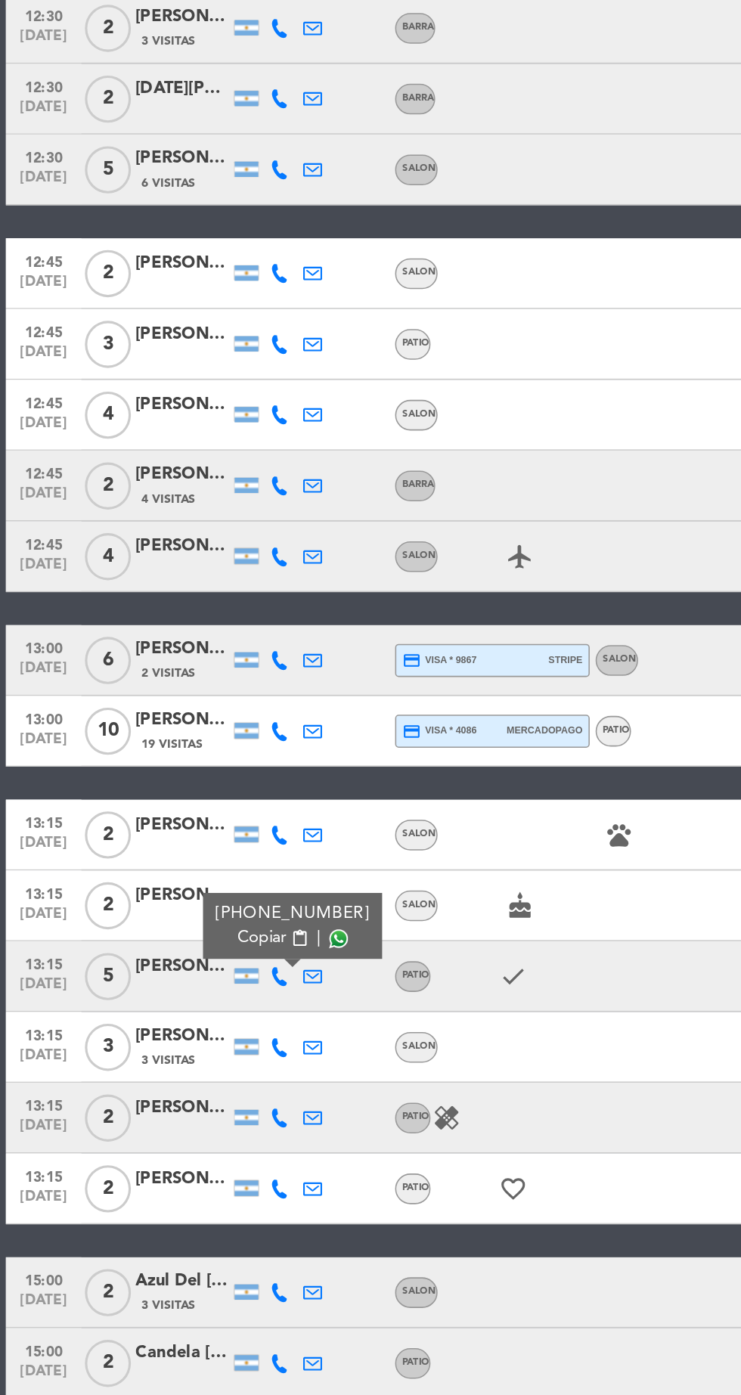
click at [211, 968] on span at bounding box center [217, 971] width 12 height 12
click at [176, 1042] on icon at bounding box center [179, 1041] width 12 height 12
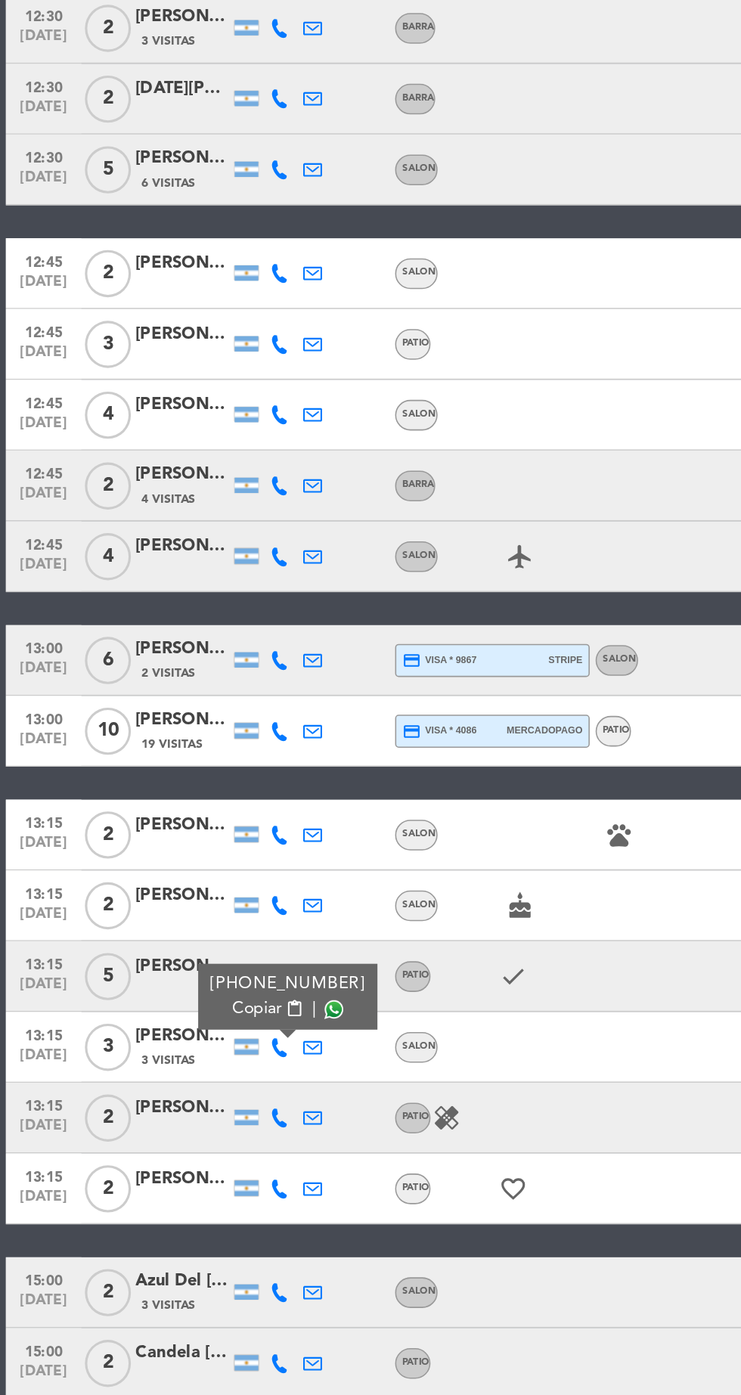
click at [210, 1020] on span at bounding box center [214, 1016] width 12 height 12
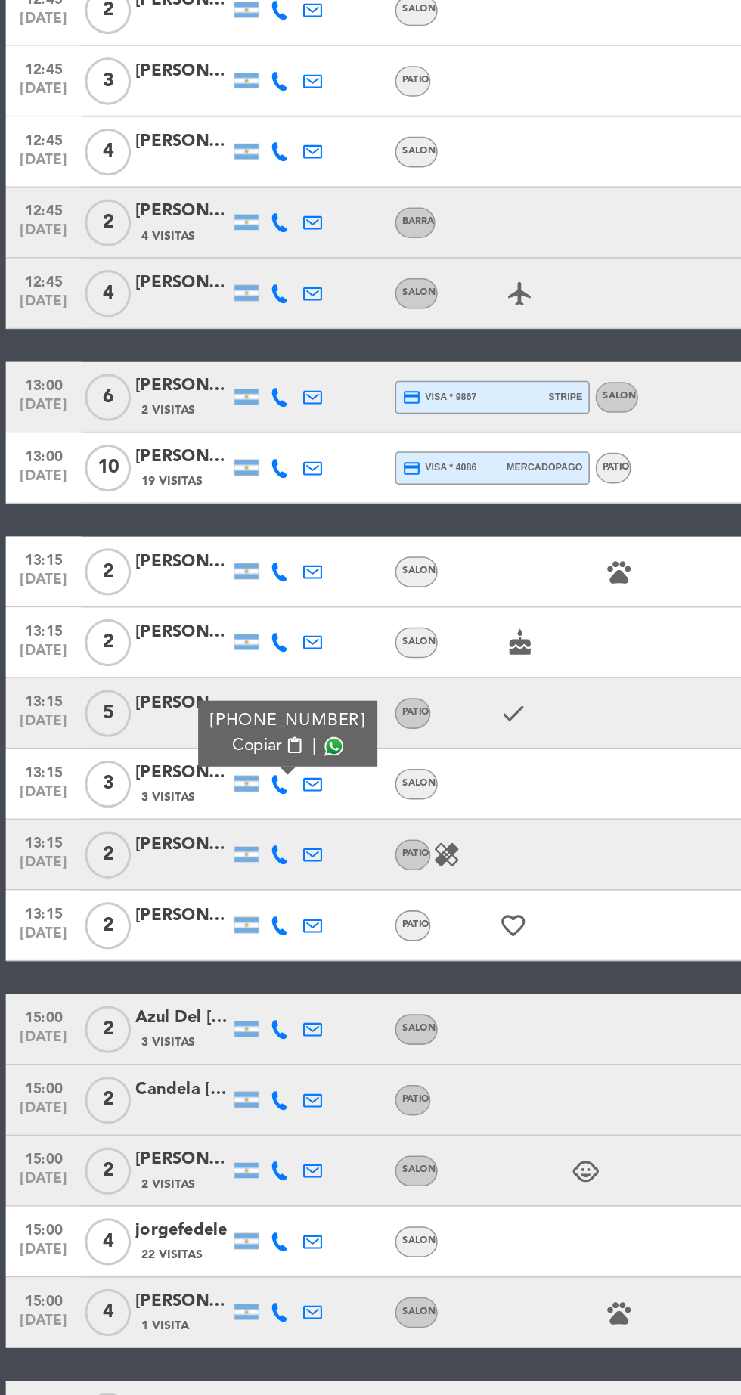
click at [178, 1044] on icon at bounding box center [179, 1046] width 12 height 12
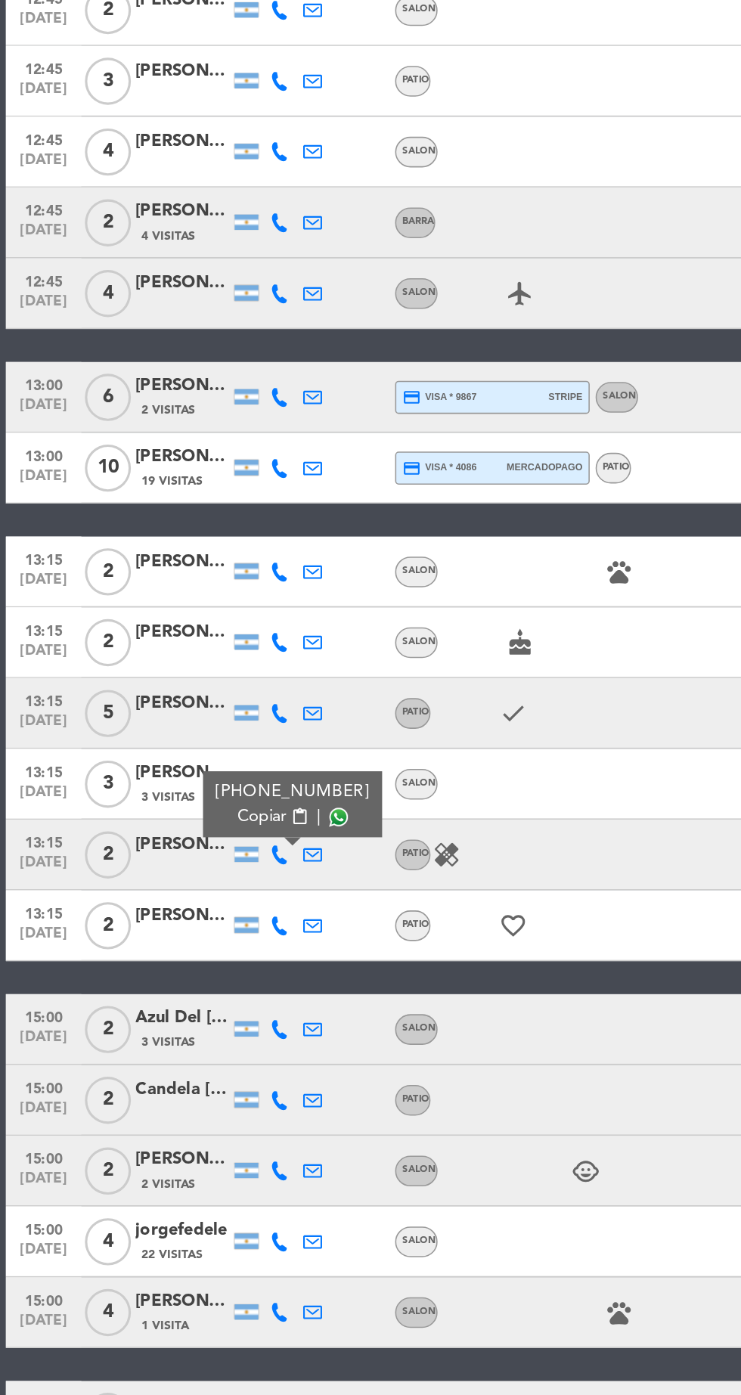
click at [211, 1023] on span at bounding box center [217, 1022] width 12 height 12
click at [184, 1092] on icon at bounding box center [179, 1091] width 12 height 12
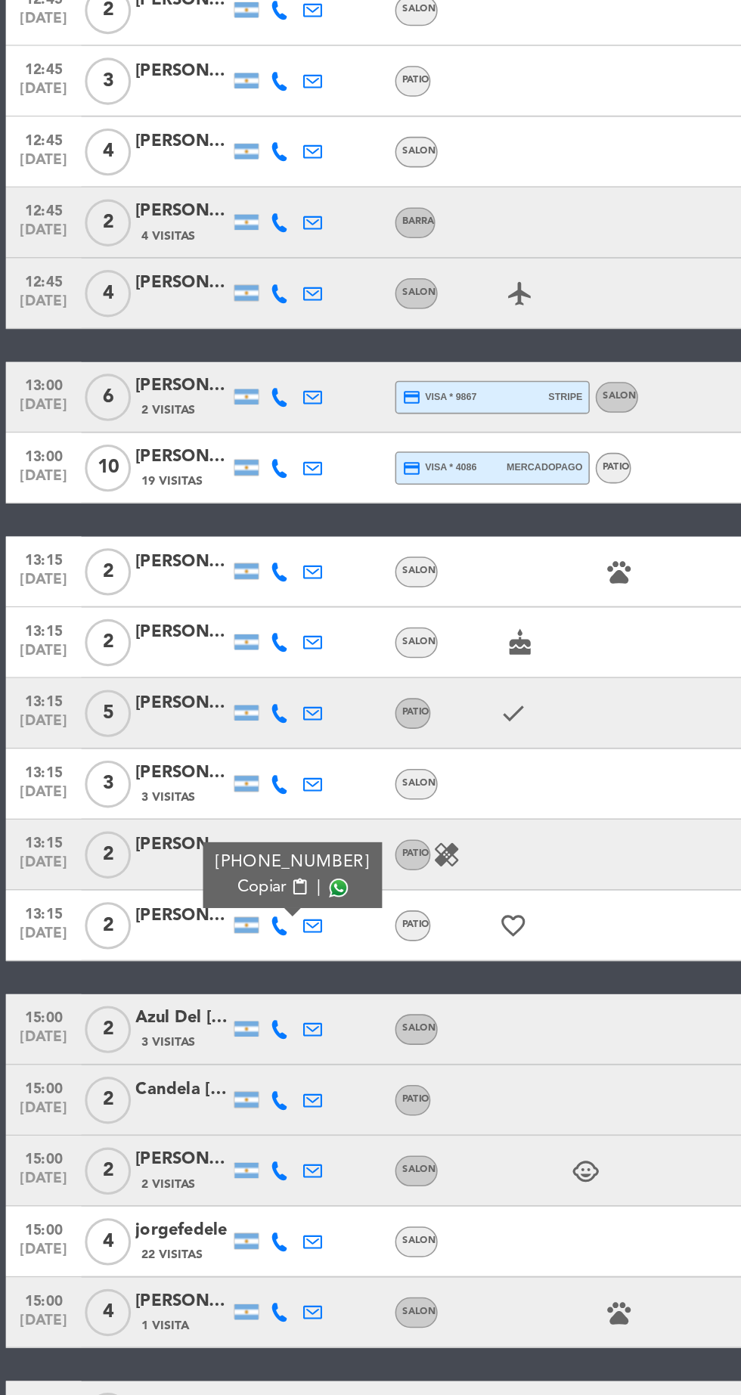
click at [211, 1066] on span at bounding box center [217, 1067] width 12 height 12
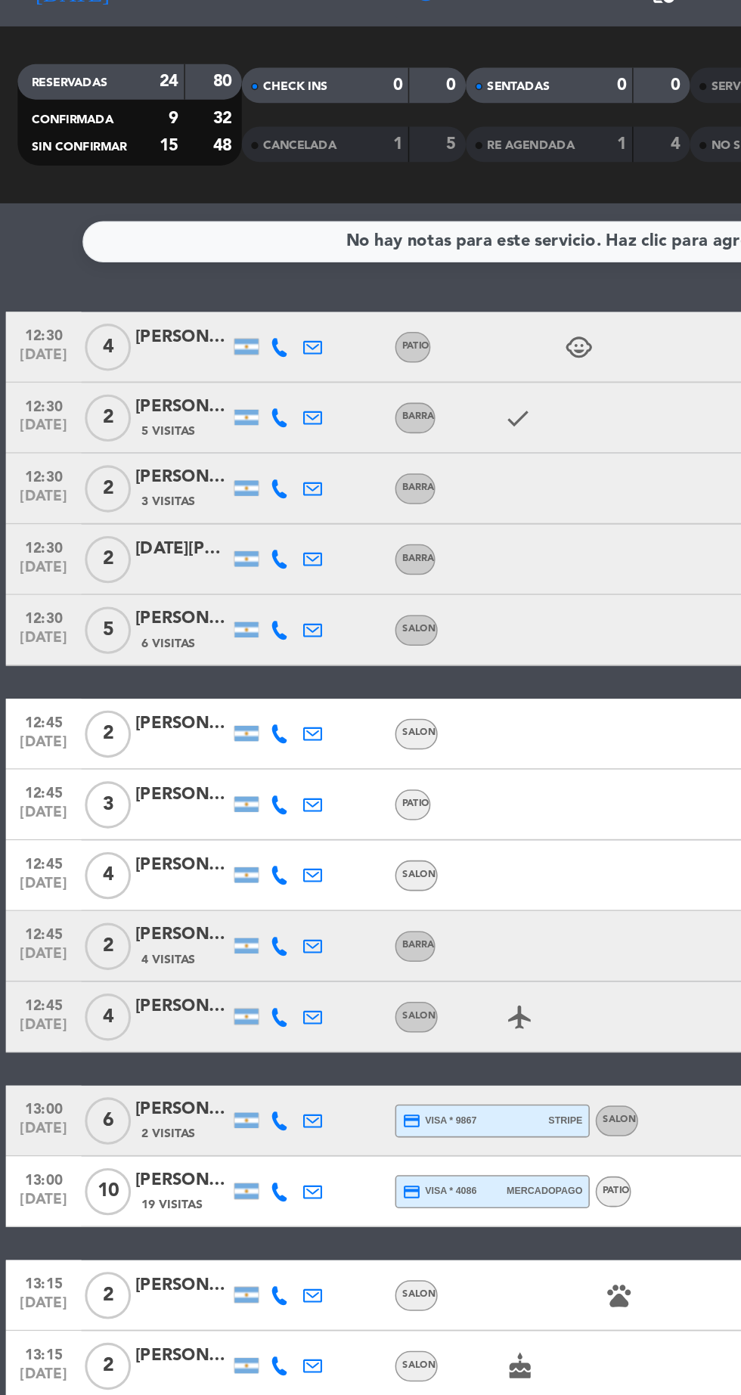
scroll to position [0, 0]
